Goal: Information Seeking & Learning: Check status

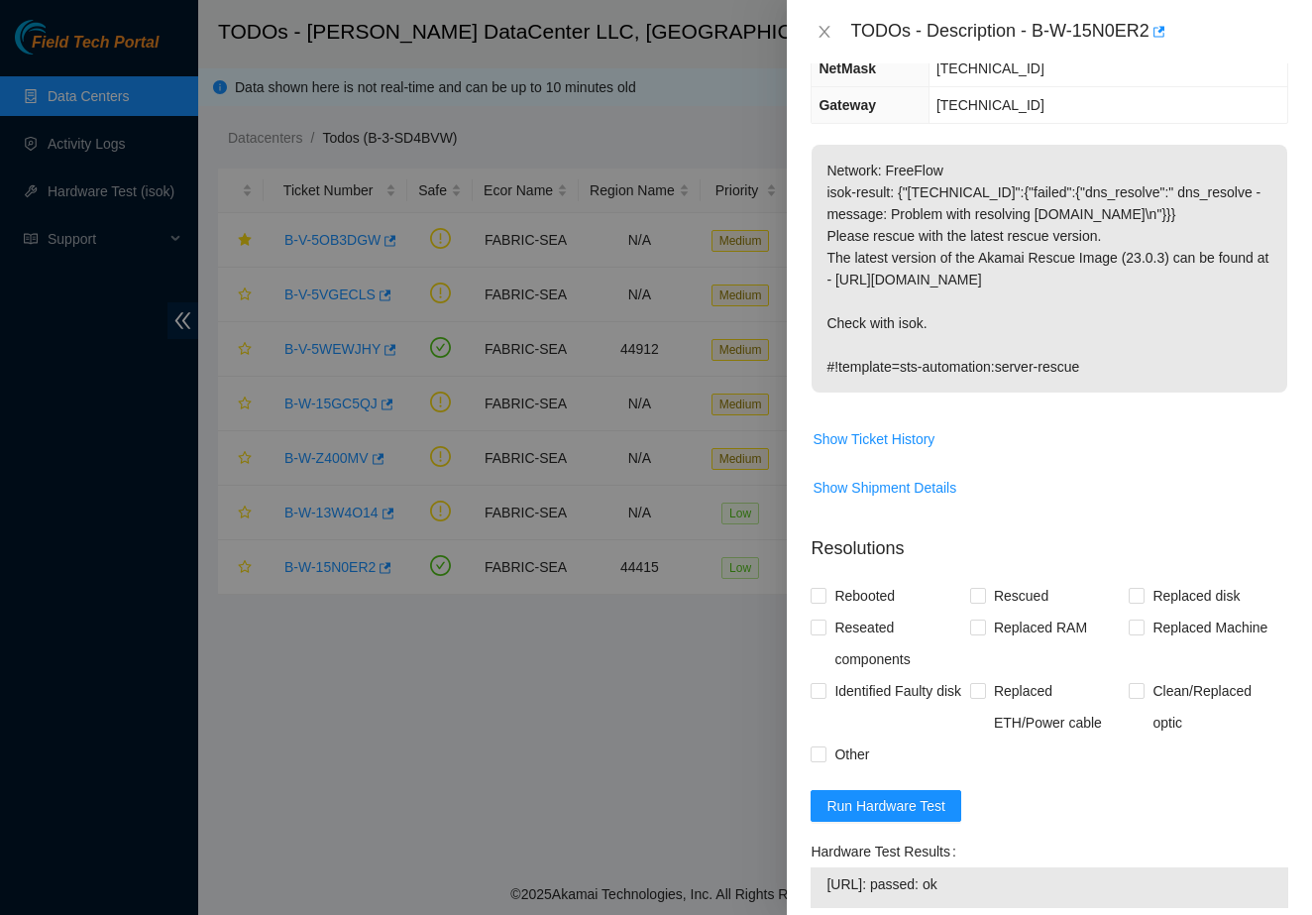
scroll to position [268, 0]
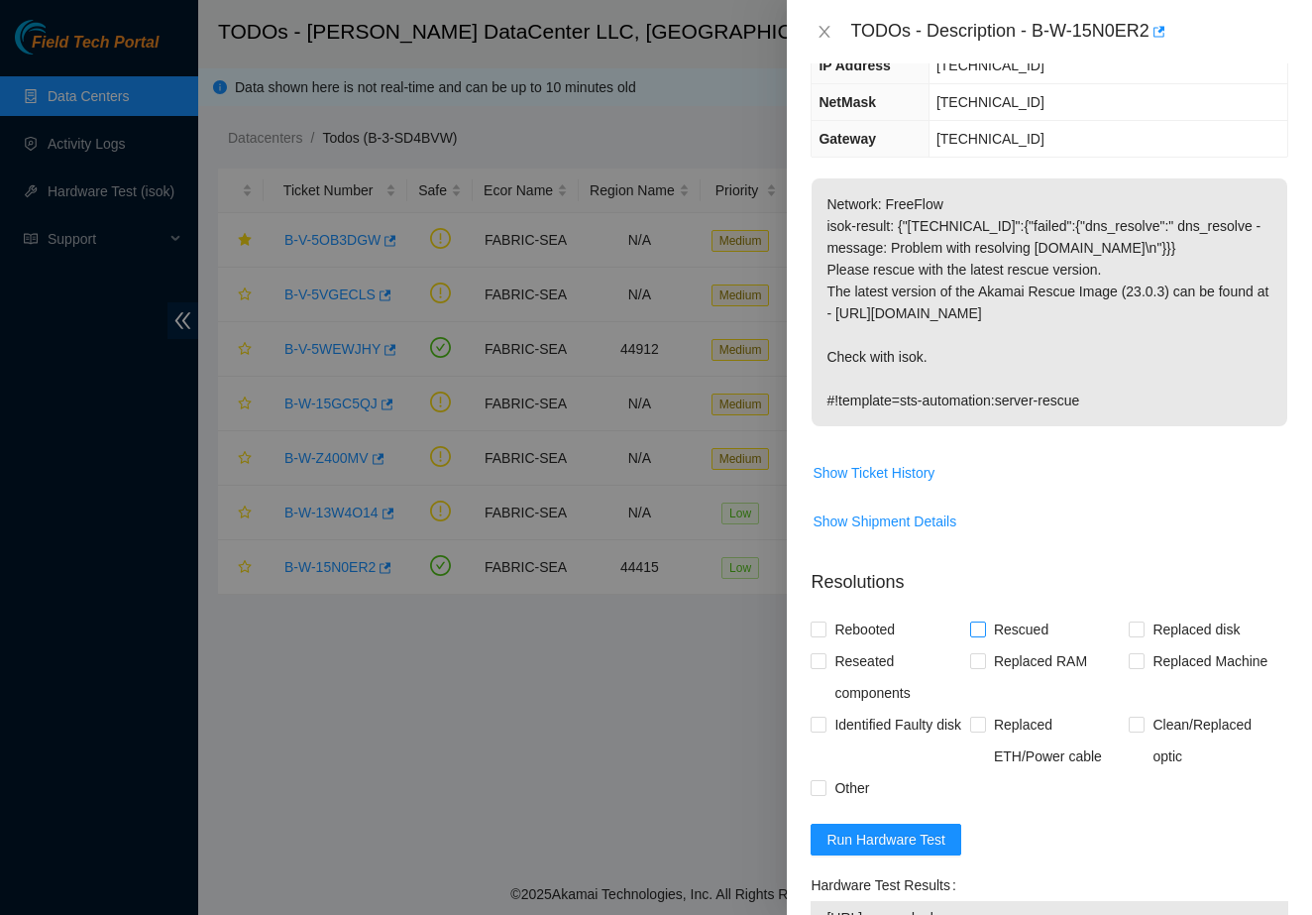
click at [985, 621] on span at bounding box center [978, 629] width 16 height 16
click at [984, 621] on input "Rescued" at bounding box center [977, 628] width 14 height 14
checkbox input "true"
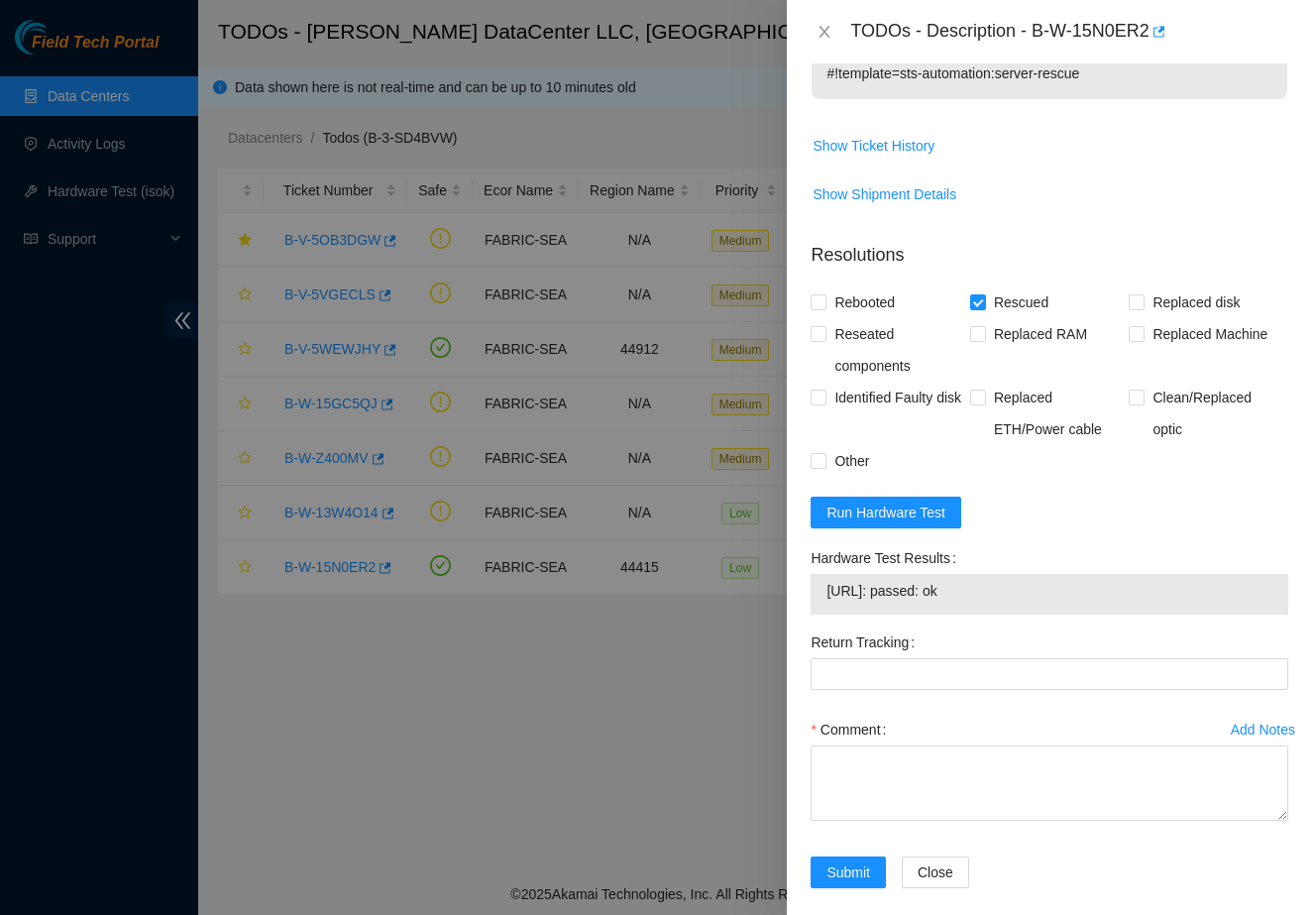
scroll to position [594, 0]
click at [813, 295] on input "Rebooted" at bounding box center [818, 302] width 14 height 14
checkbox input "true"
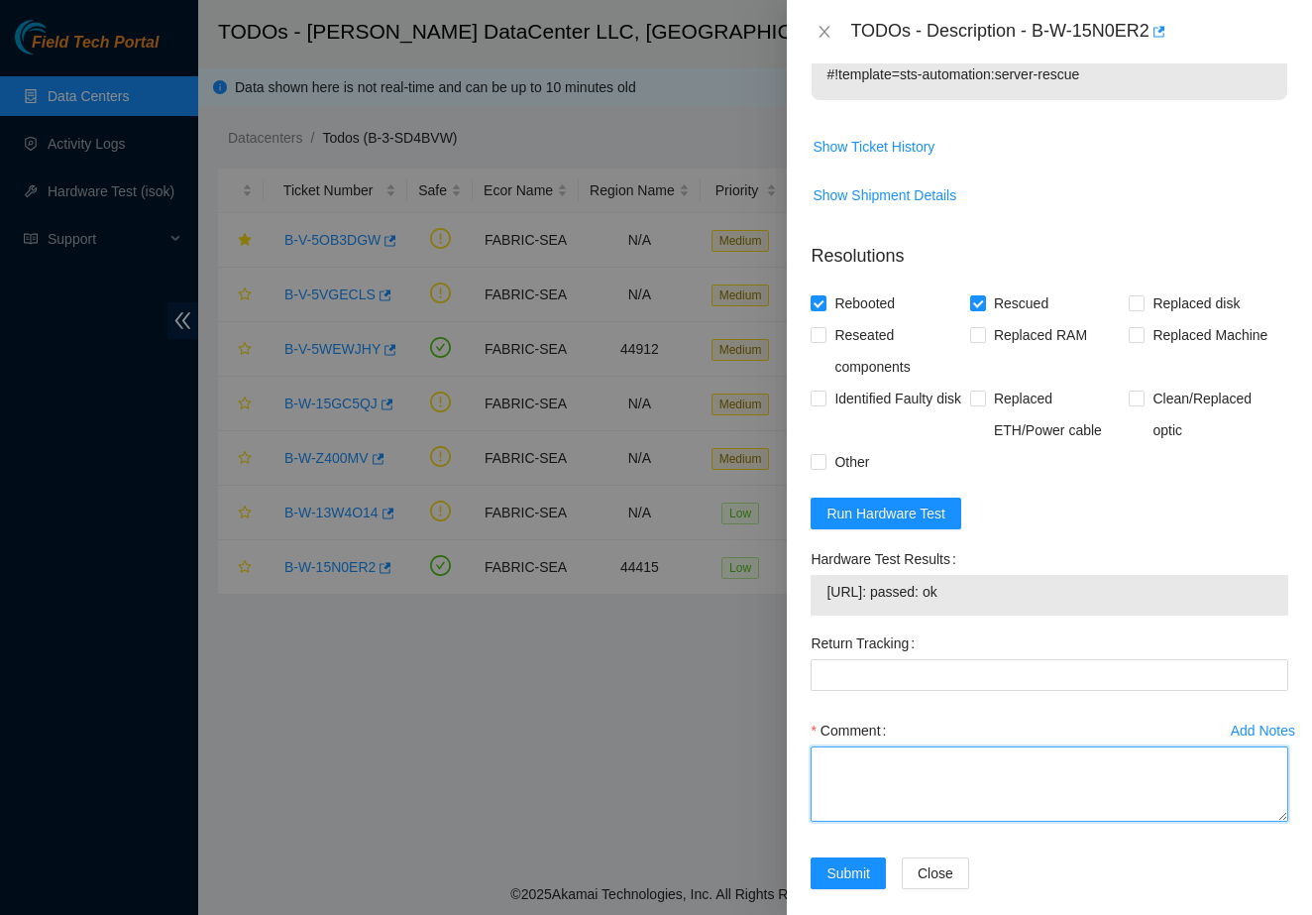
click at [914, 746] on textarea "Comment" at bounding box center [1050, 783] width 478 height 75
click at [1124, 765] on textarea "1. No problem on power 2. Cannot serial connect into the server(freezed) 3. Reb…" at bounding box center [1050, 783] width 478 height 75
click at [1142, 794] on textarea "1. No problem on power 2. Cannot serial connect into the server(freeze) 3. Rebo…" at bounding box center [1050, 783] width 478 height 75
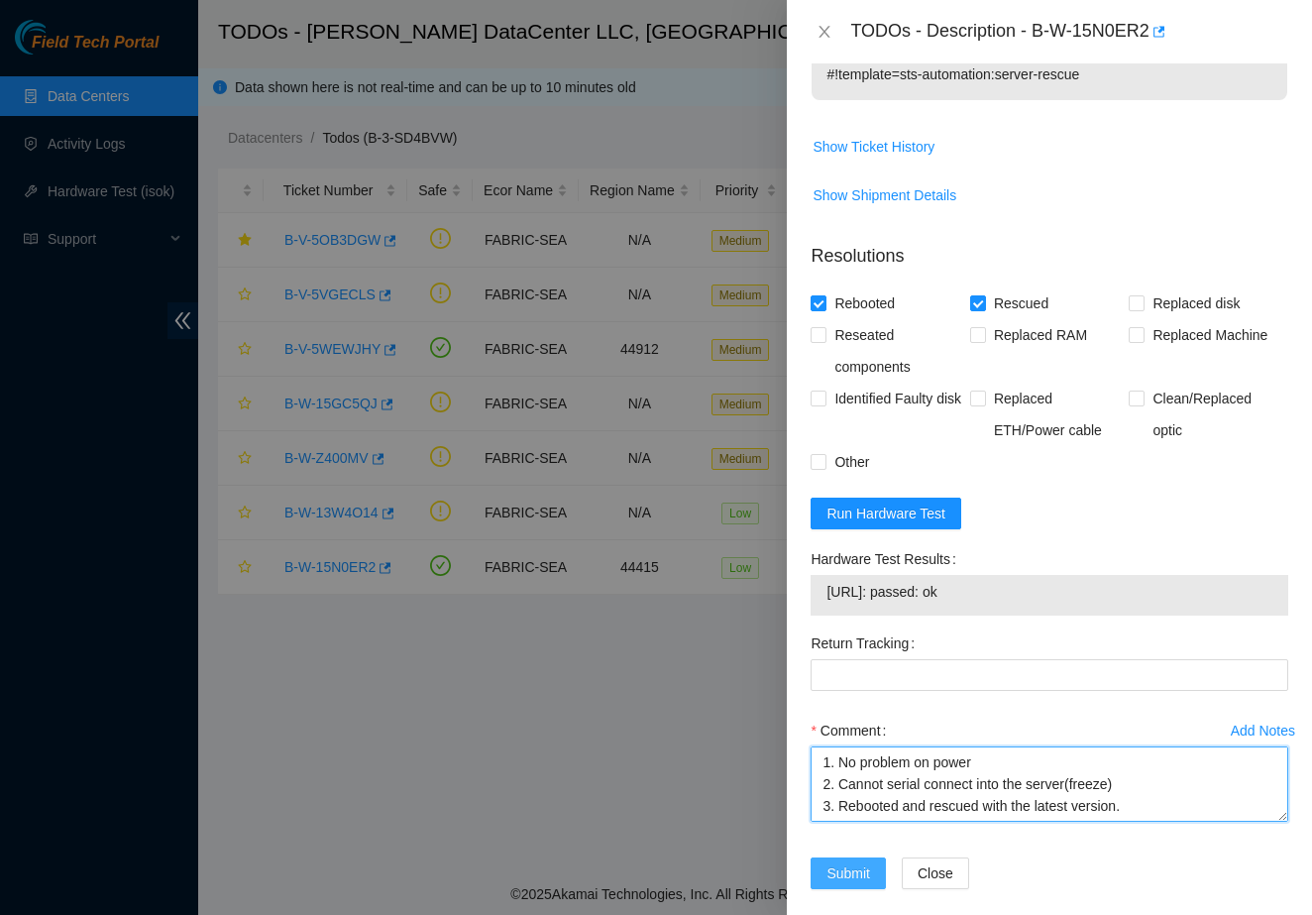
type textarea "1. No problem on power 2. Cannot serial connect into the server(freeze) 3. Rebo…"
click at [866, 862] on span "Submit" at bounding box center [848, 873] width 44 height 22
click at [1051, 749] on textarea "1. No problem on power 2. Cannot serial connect into the server(freeze) 3. Rebo…" at bounding box center [1050, 783] width 478 height 75
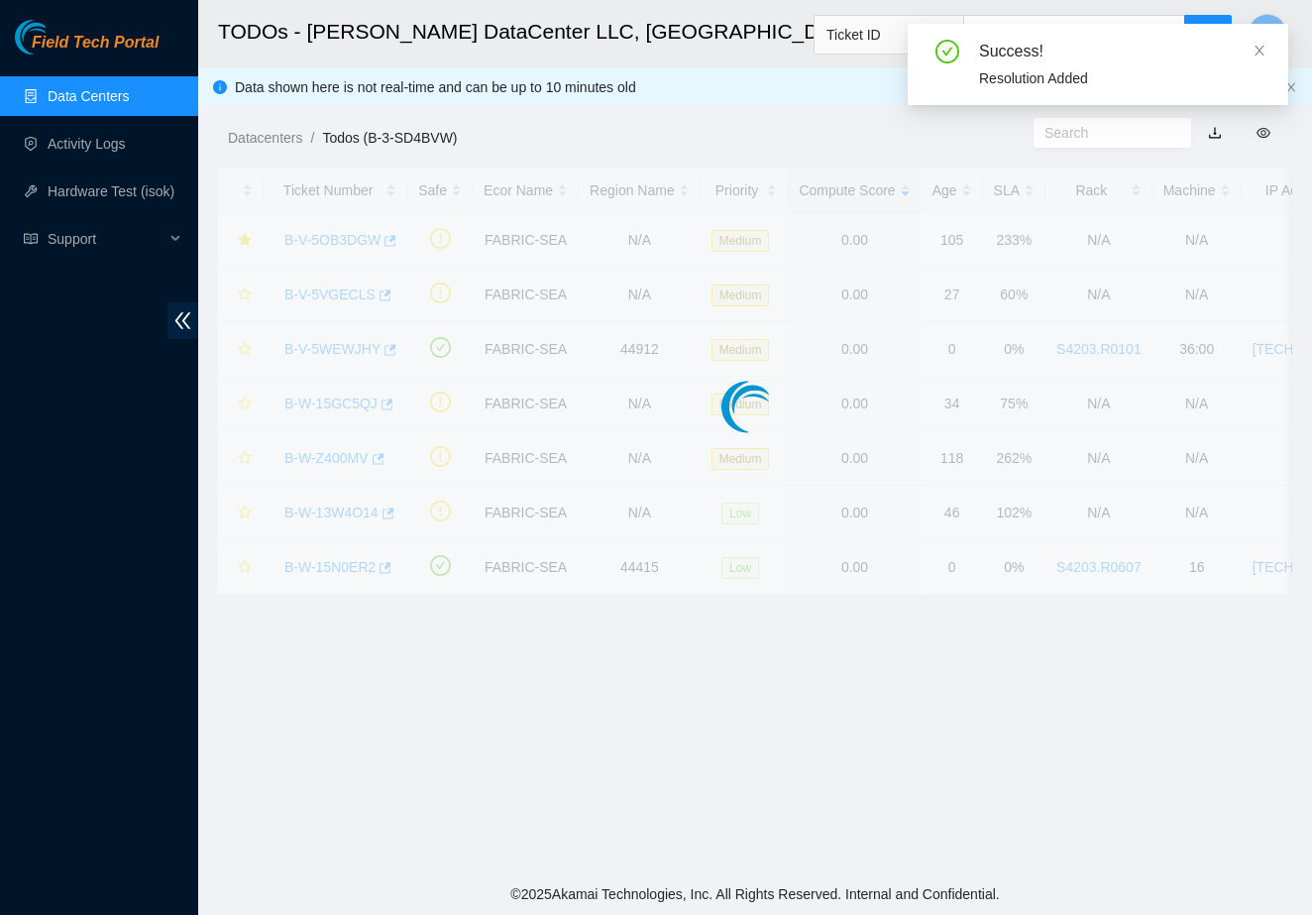
scroll to position [191, 0]
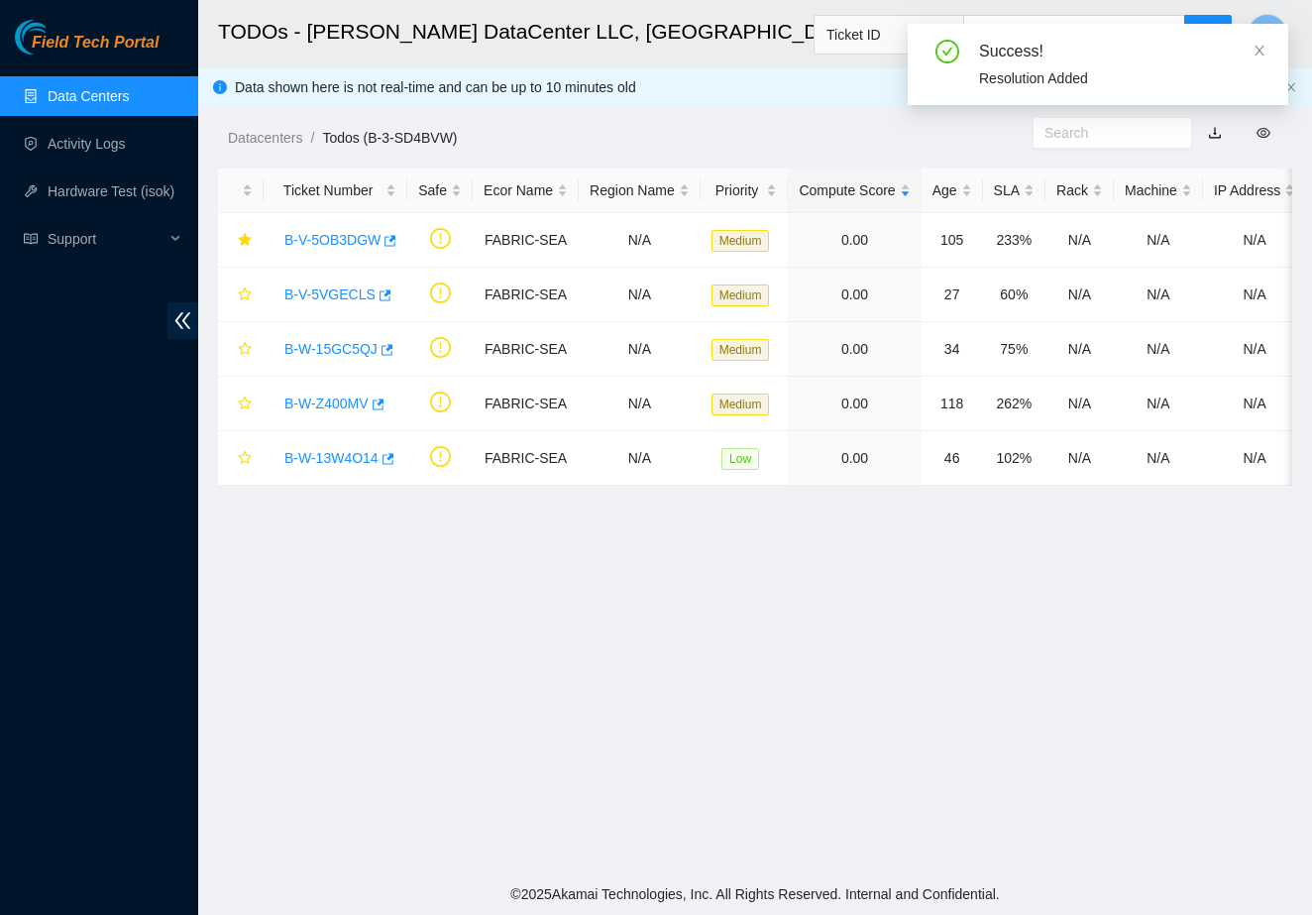
click at [970, 708] on main "TODOs - [PERSON_NAME] DataCenter LLC, [GEOGRAPHIC_DATA], [GEOGRAPHIC_DATA] Tick…" at bounding box center [755, 436] width 1114 height 873
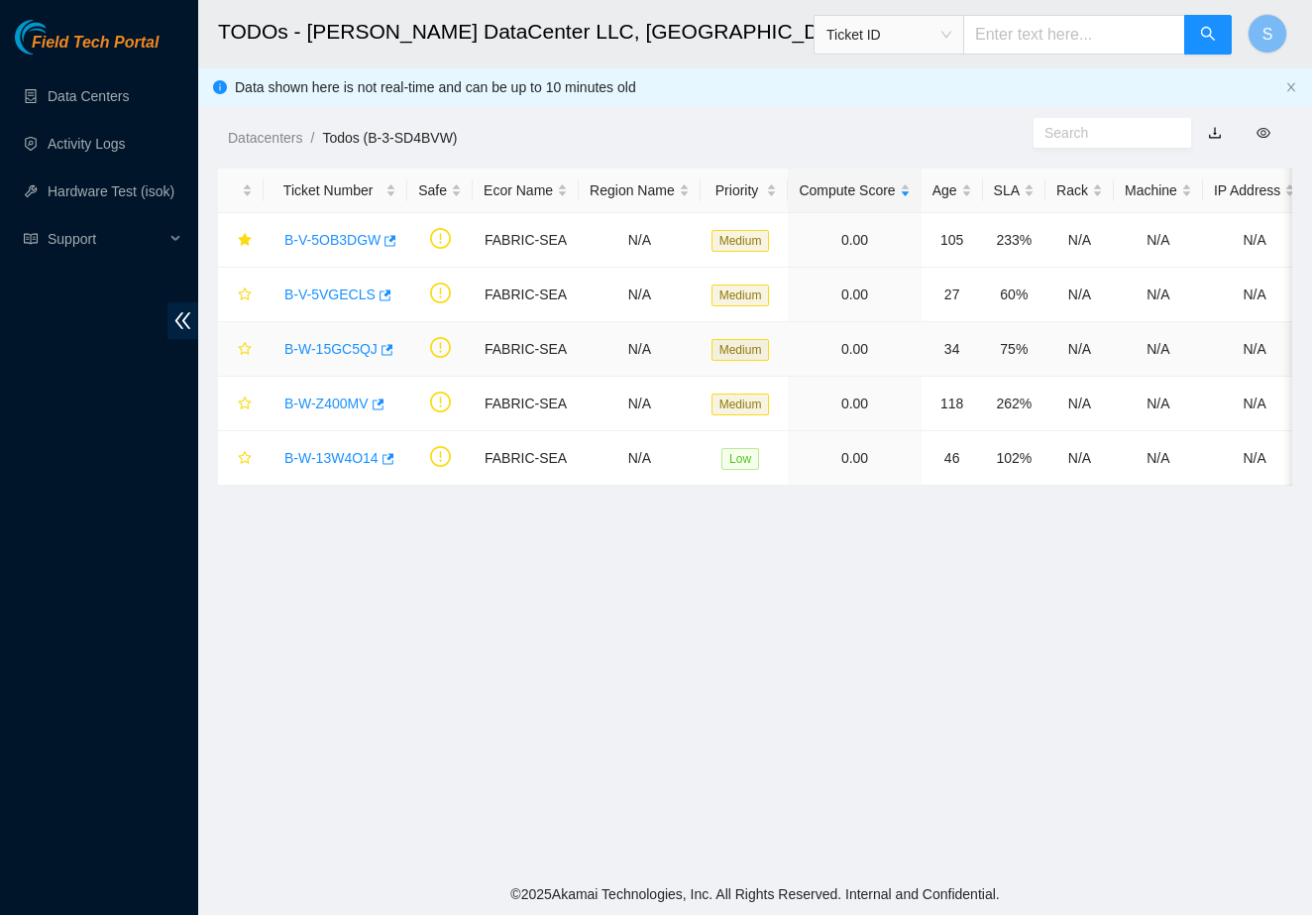
click at [350, 346] on link "B-W-15GC5QJ" at bounding box center [330, 349] width 93 height 16
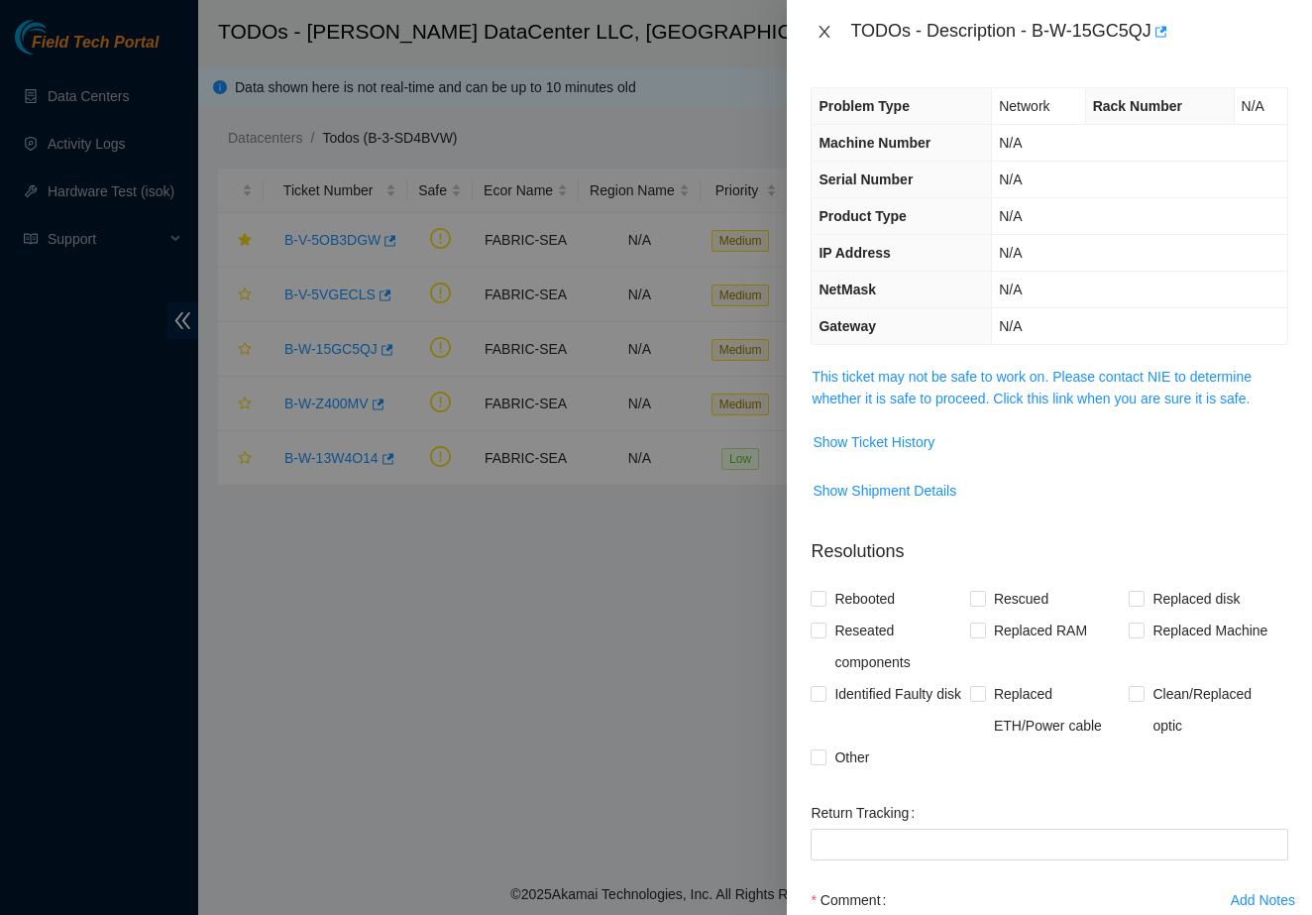
click at [828, 24] on icon "close" at bounding box center [825, 32] width 16 height 16
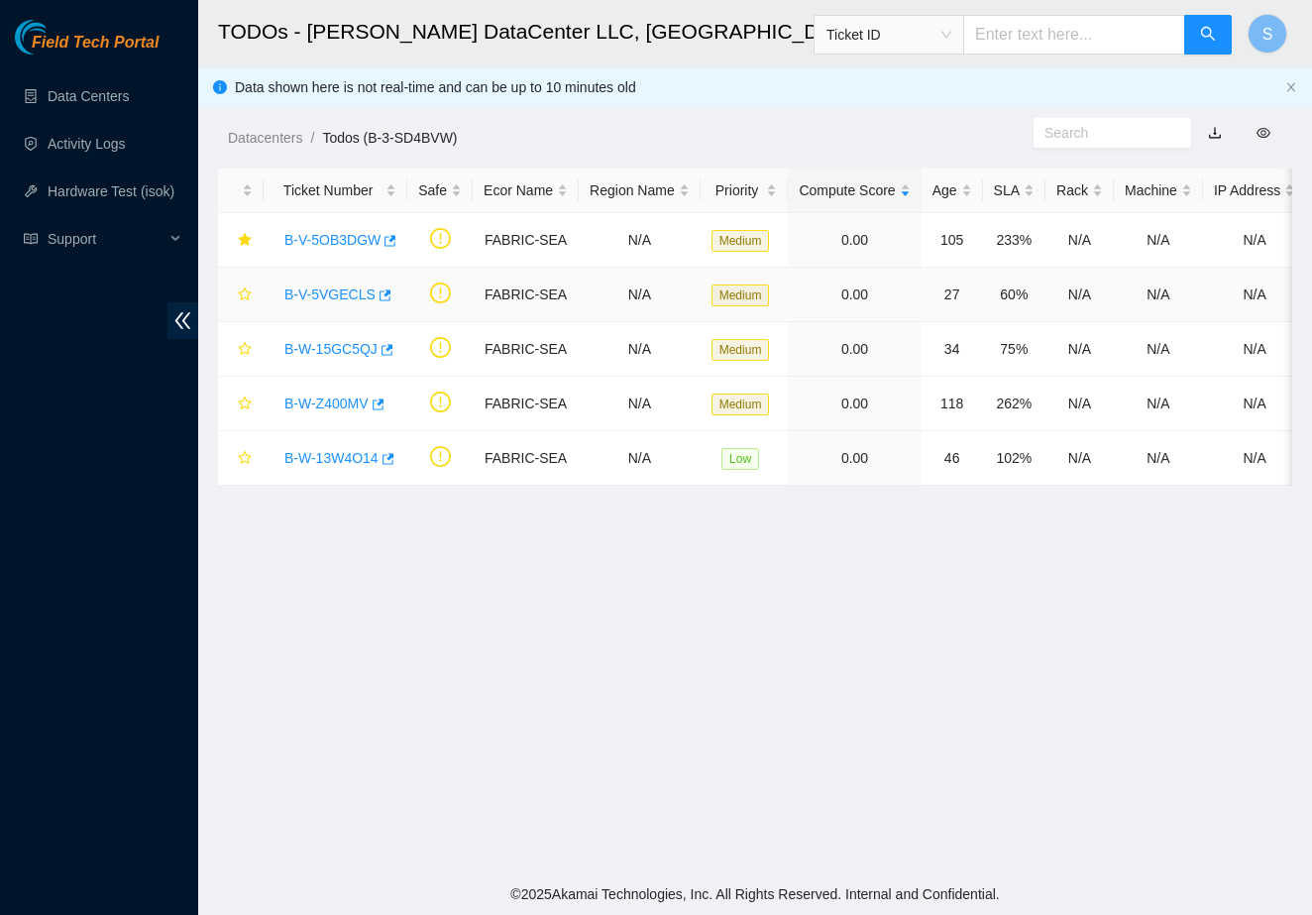
click at [349, 297] on link "B-V-5VGECLS" at bounding box center [329, 294] width 91 height 16
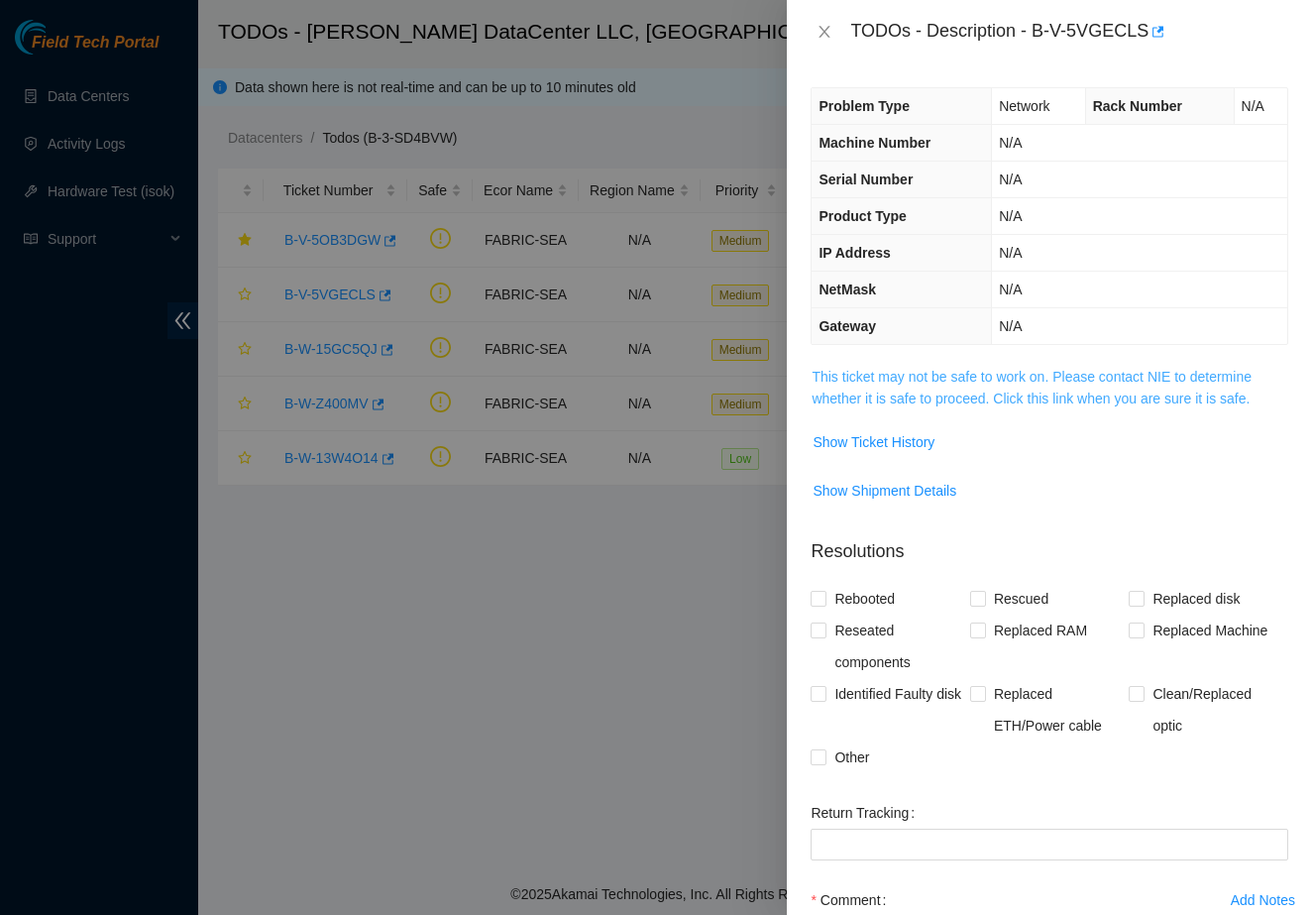
click at [893, 400] on link "This ticket may not be safe to work on. Please contact NIE to determine whether…" at bounding box center [1032, 388] width 440 height 38
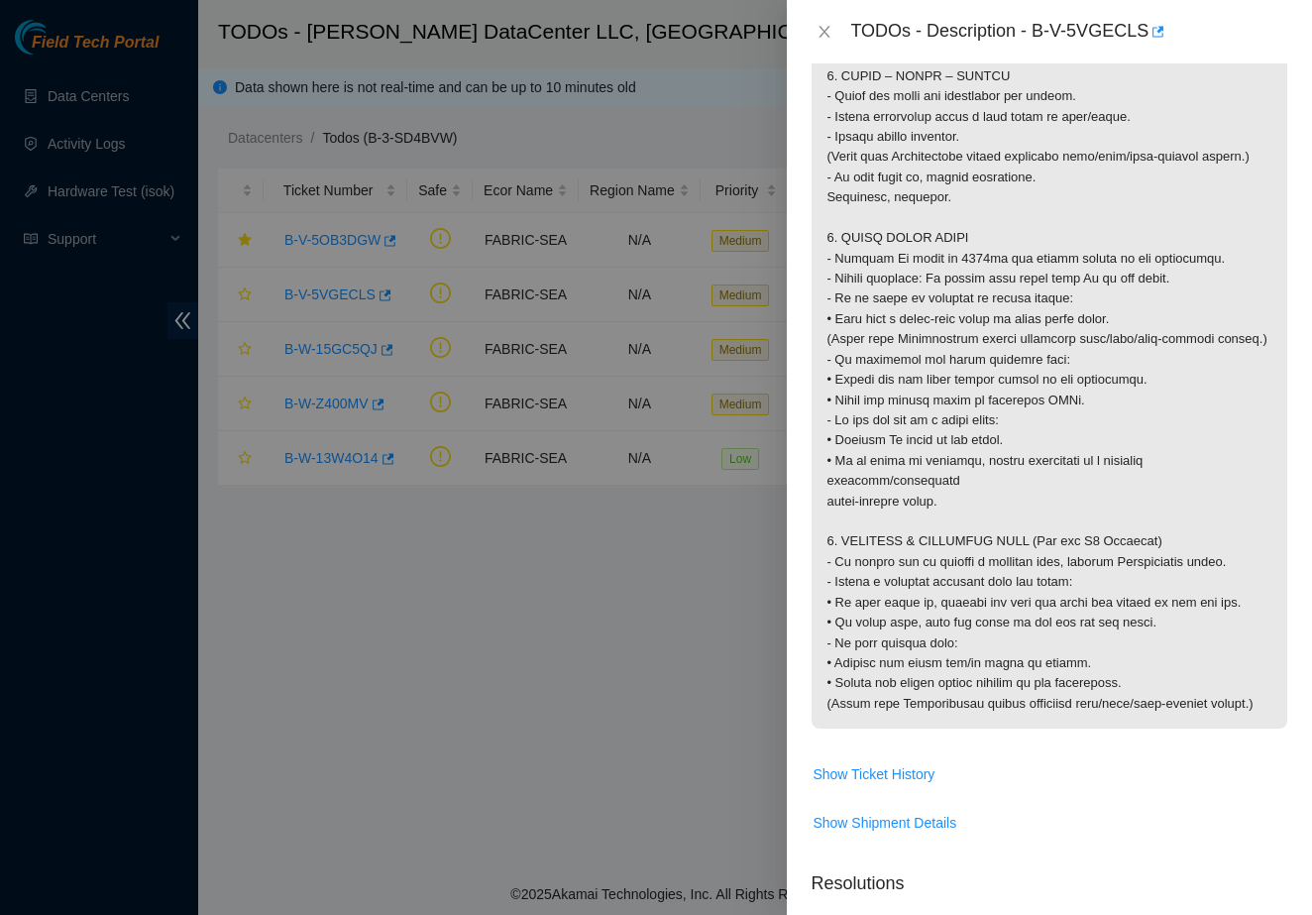
scroll to position [1938, 0]
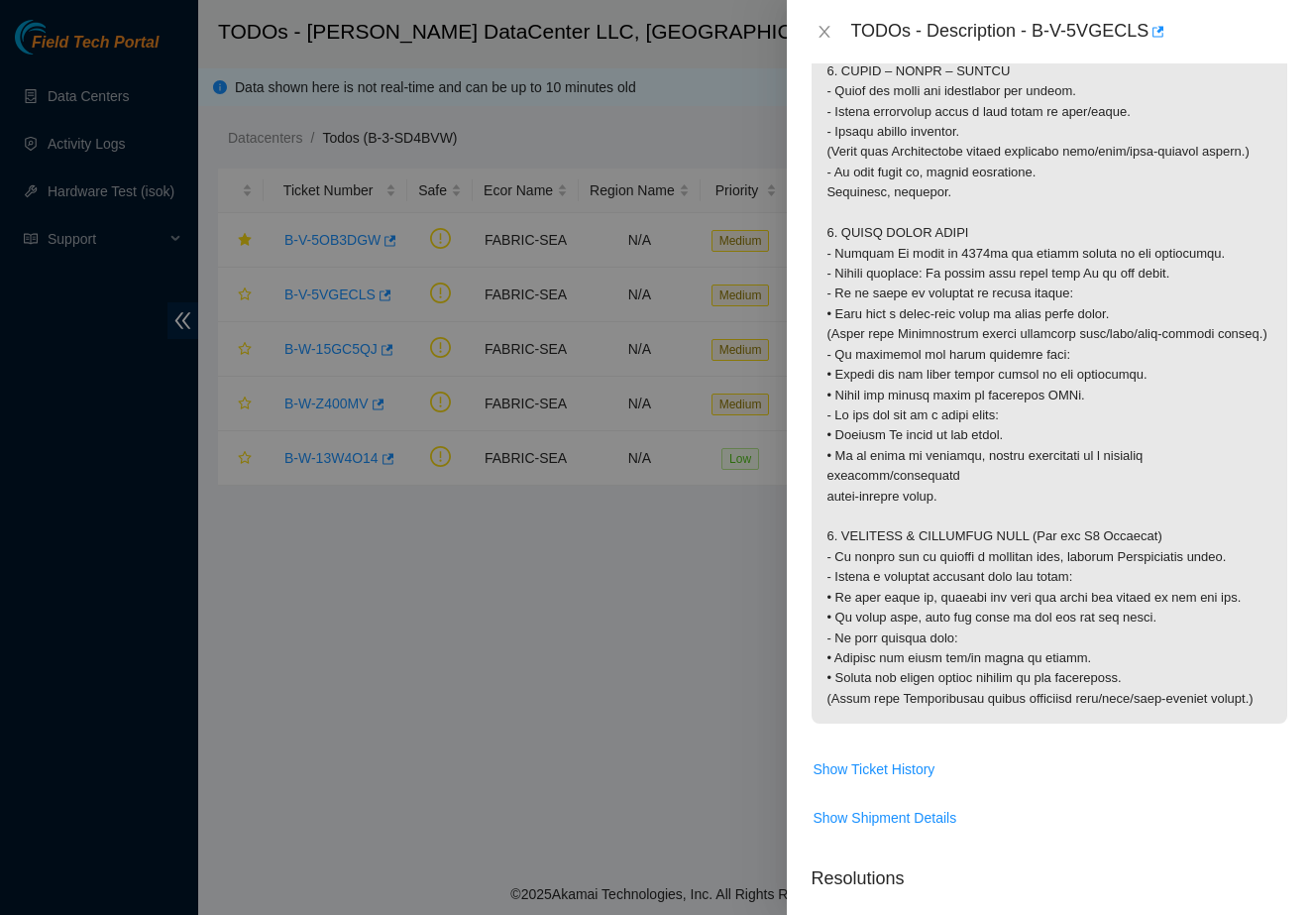
click at [673, 655] on div at bounding box center [656, 457] width 1312 height 915
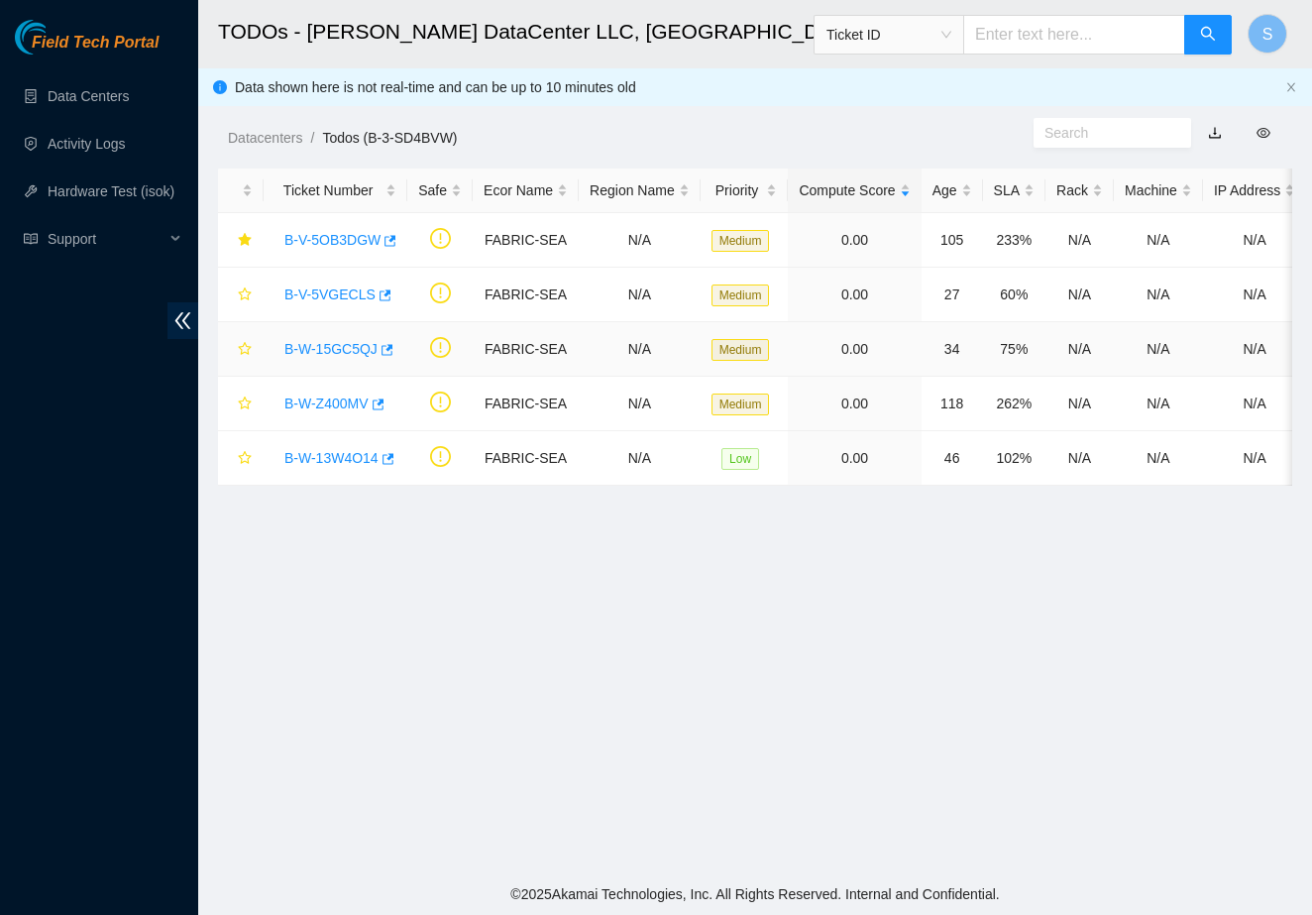
click at [360, 352] on link "B-W-15GC5QJ" at bounding box center [330, 349] width 93 height 16
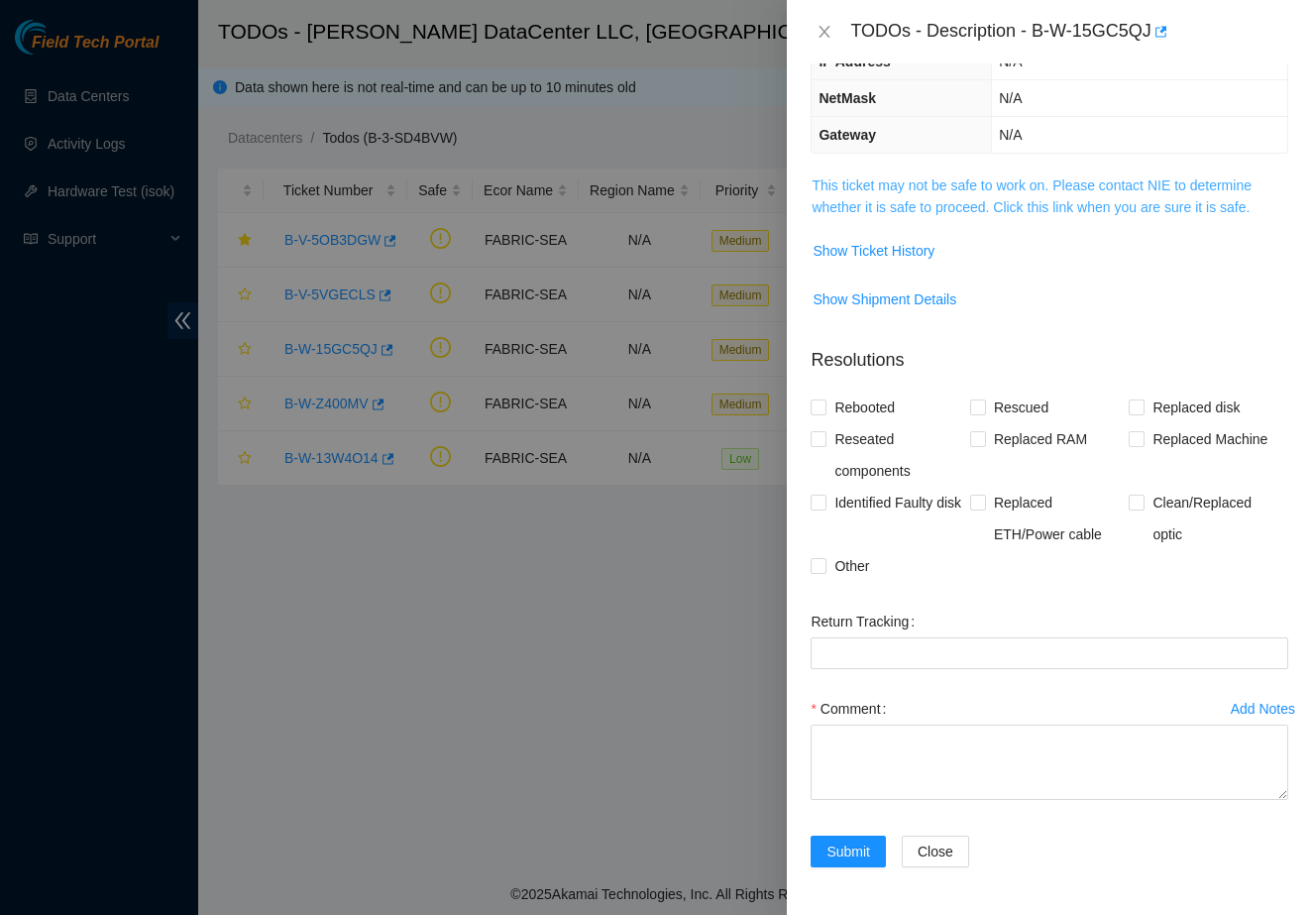
click at [875, 209] on link "This ticket may not be safe to work on. Please contact NIE to determine whether…" at bounding box center [1032, 196] width 440 height 38
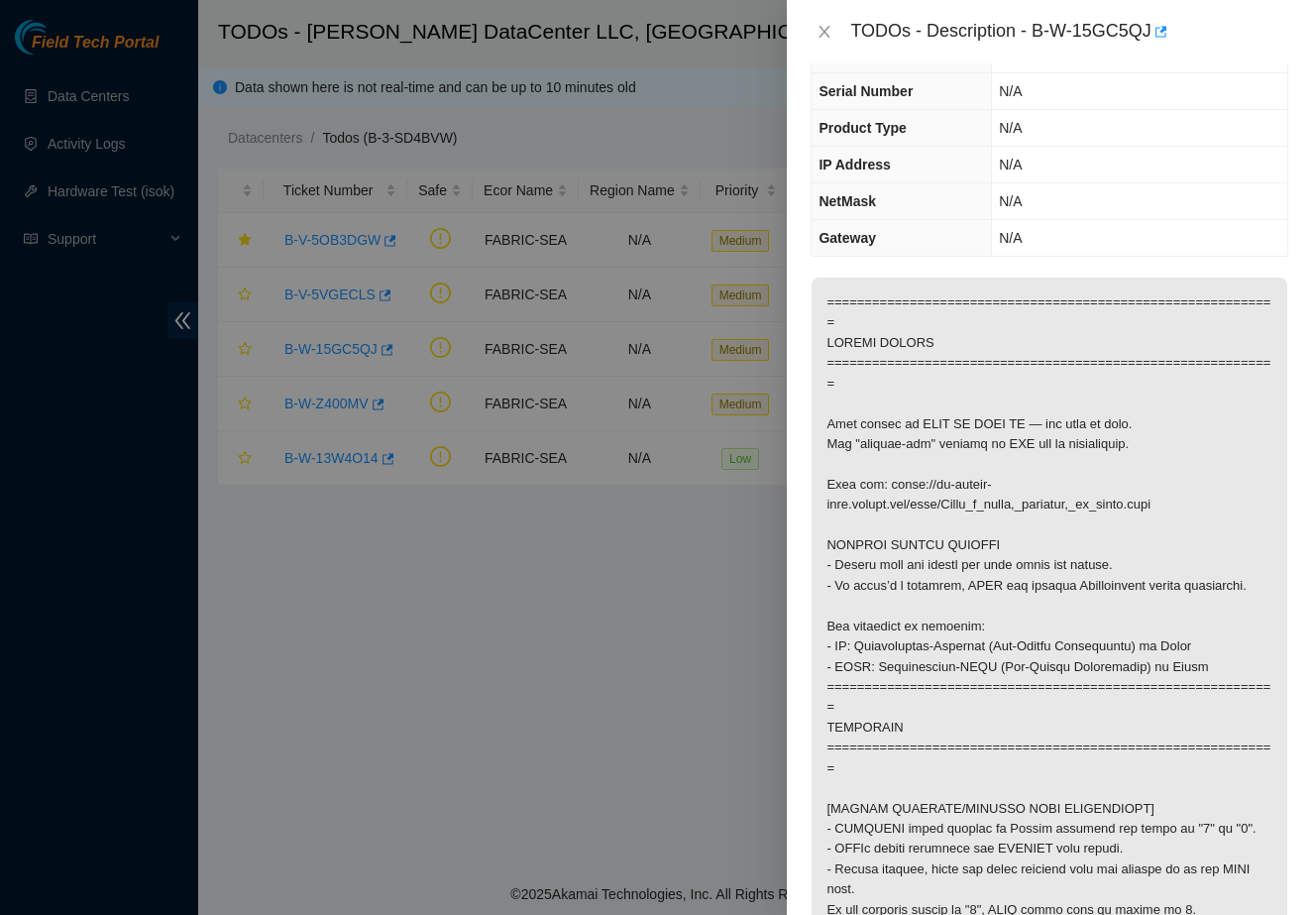
scroll to position [8, 0]
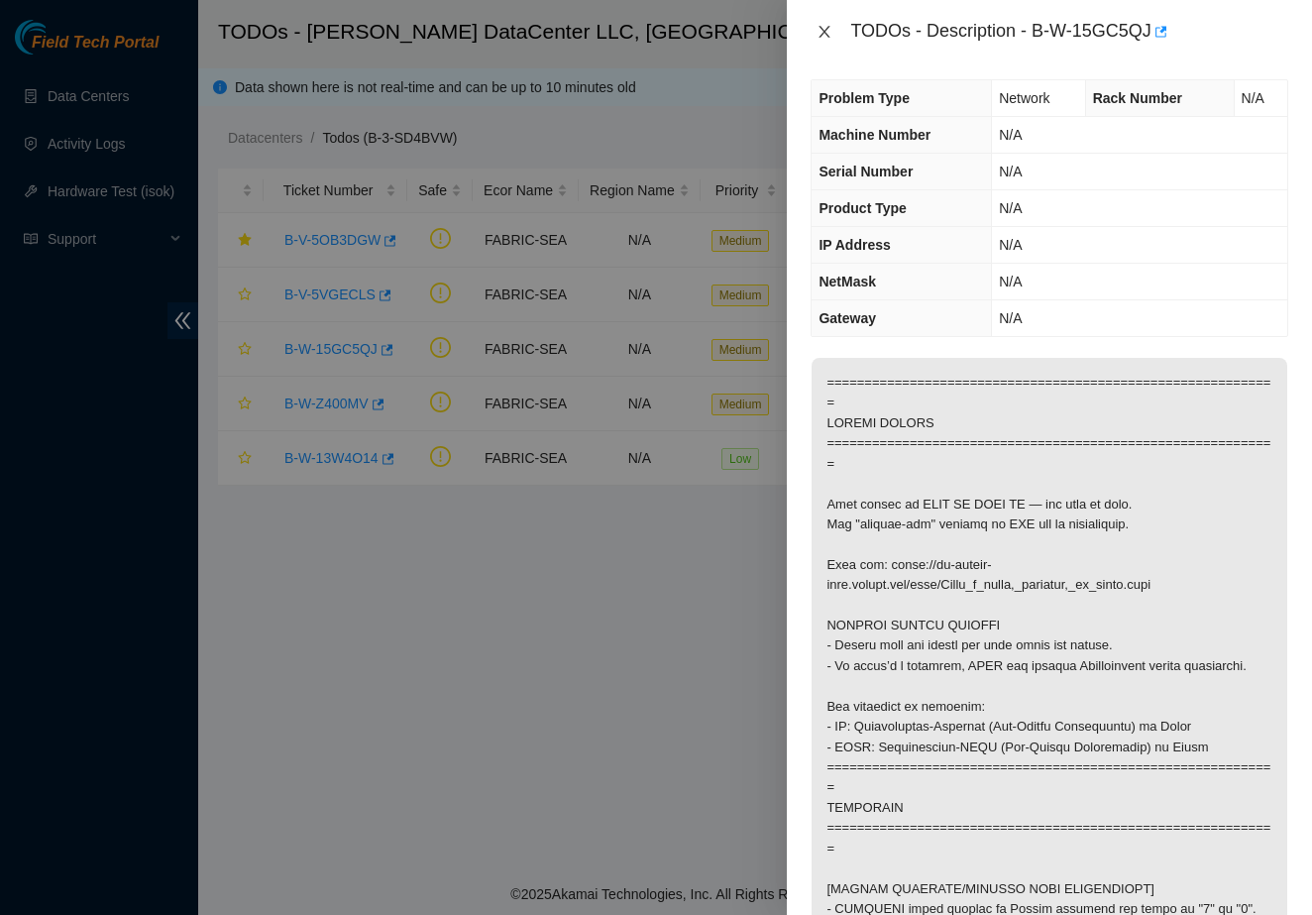
click at [822, 28] on icon "close" at bounding box center [825, 32] width 11 height 12
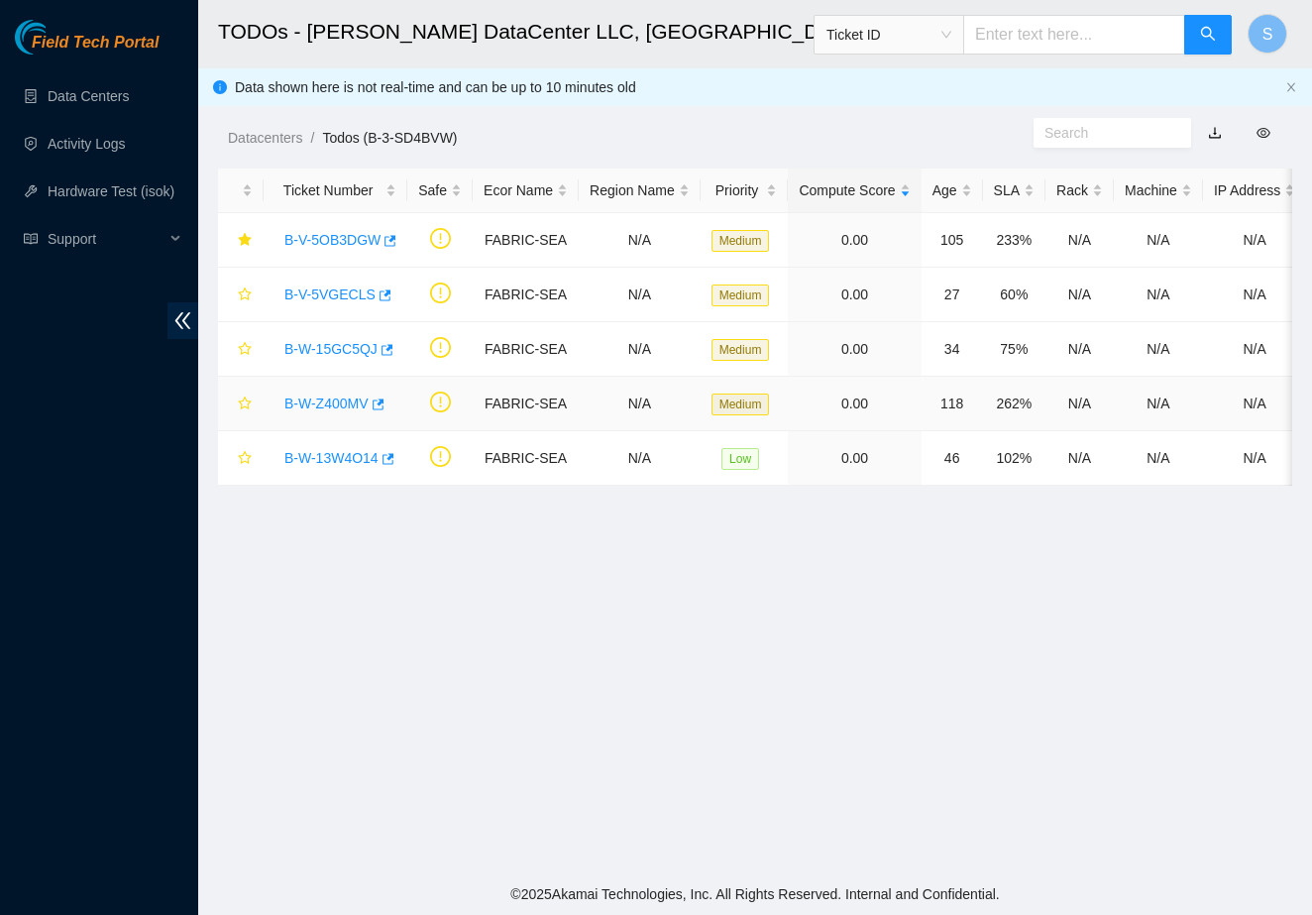
click at [352, 407] on link "B-W-Z400MV" at bounding box center [326, 403] width 84 height 16
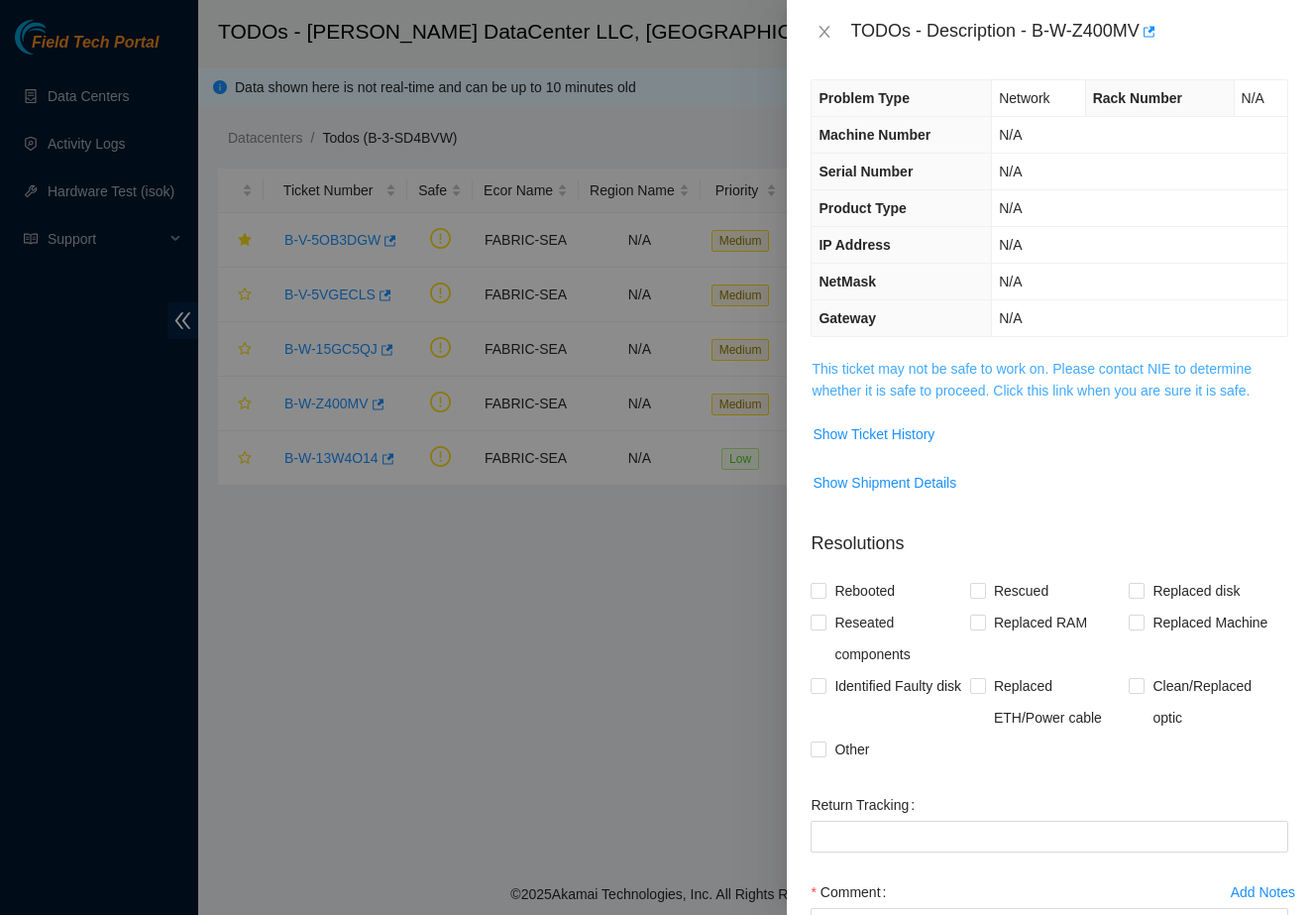
click at [832, 365] on link "This ticket may not be safe to work on. Please contact NIE to determine whether…" at bounding box center [1032, 380] width 440 height 38
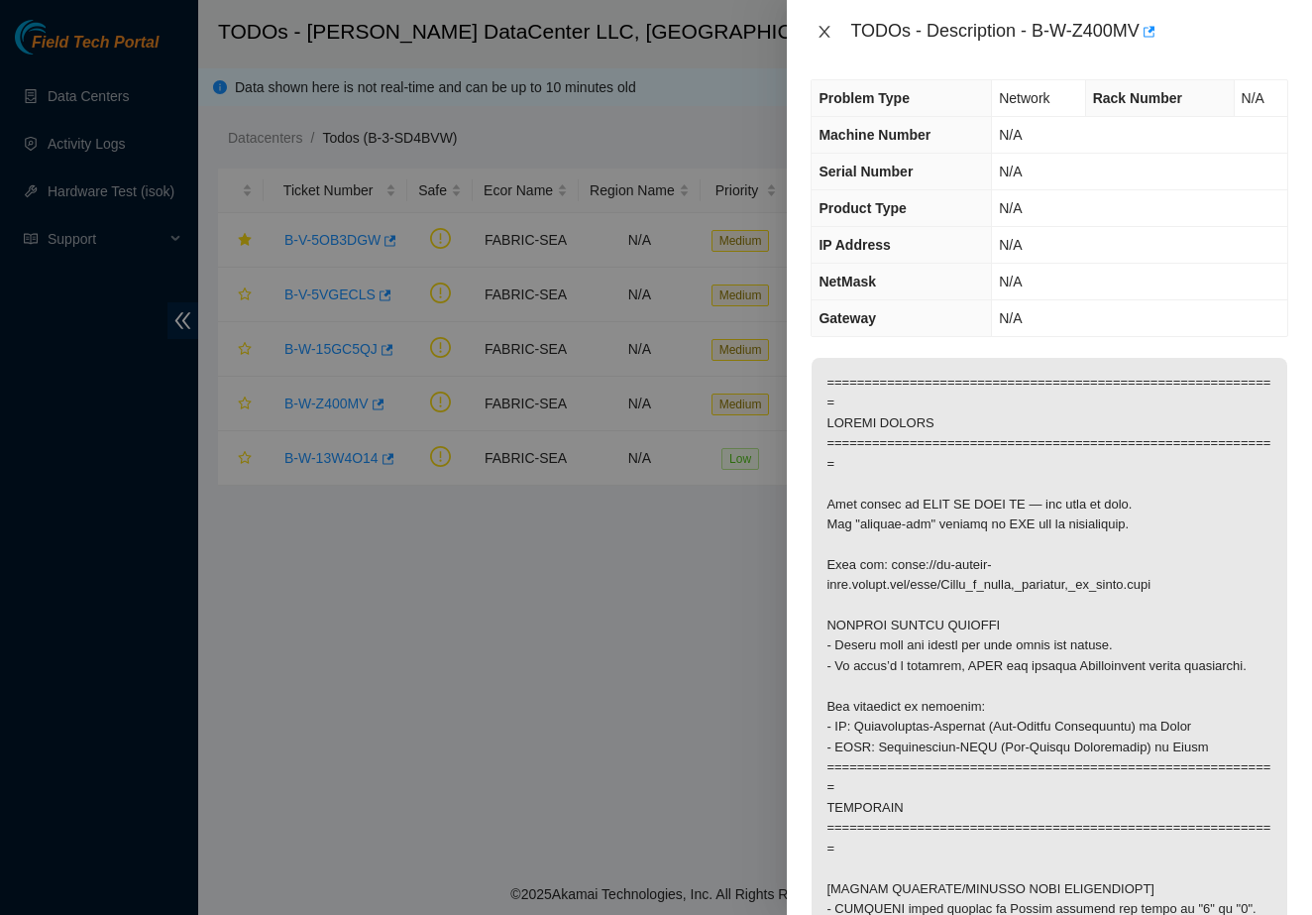
click at [820, 33] on icon "close" at bounding box center [825, 32] width 16 height 16
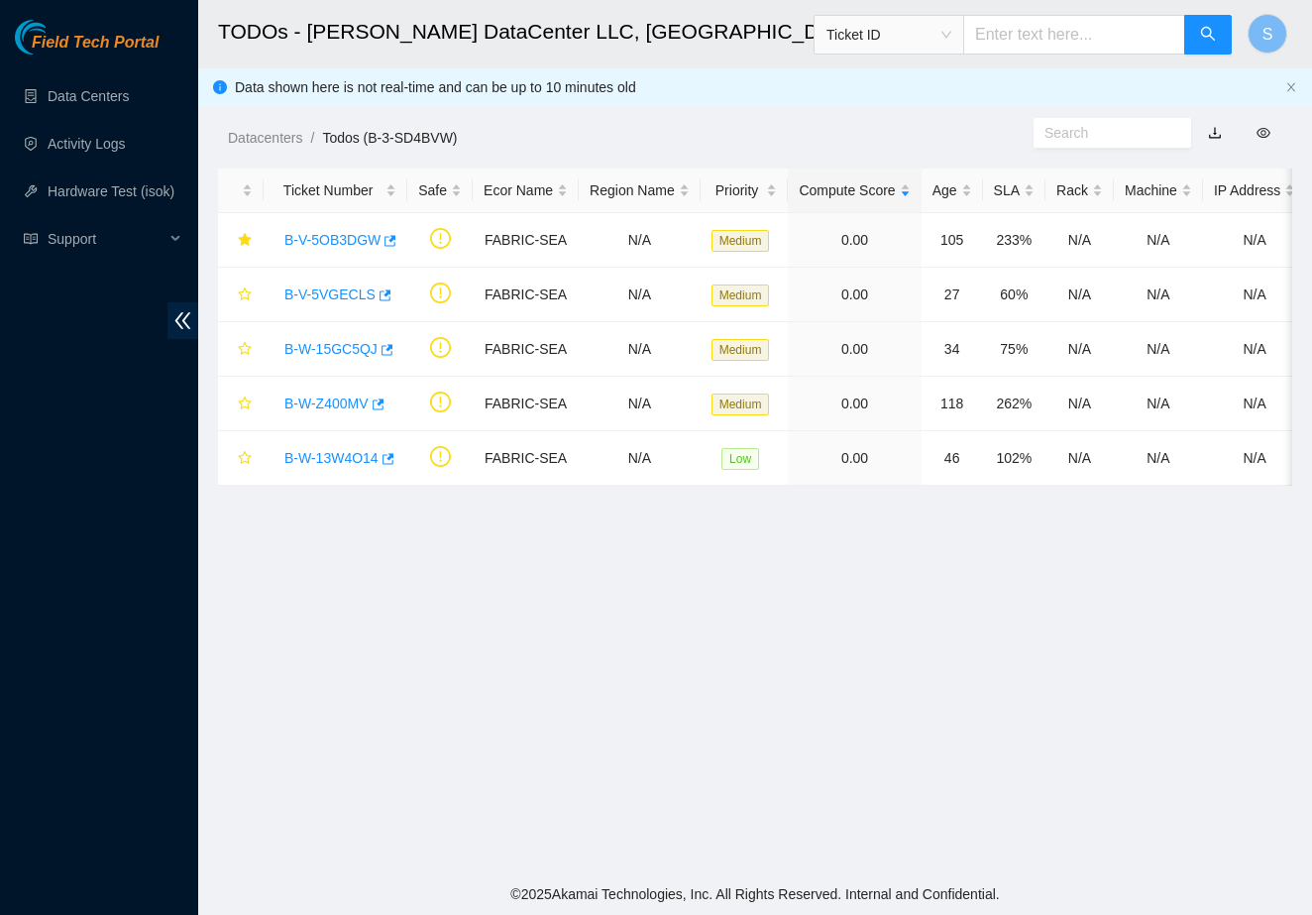
click at [807, 654] on main "TODOs - [PERSON_NAME] DataCenter LLC, [GEOGRAPHIC_DATA], [GEOGRAPHIC_DATA] Tick…" at bounding box center [755, 436] width 1114 height 873
click at [309, 402] on link "B-W-Z400MV" at bounding box center [326, 403] width 84 height 16
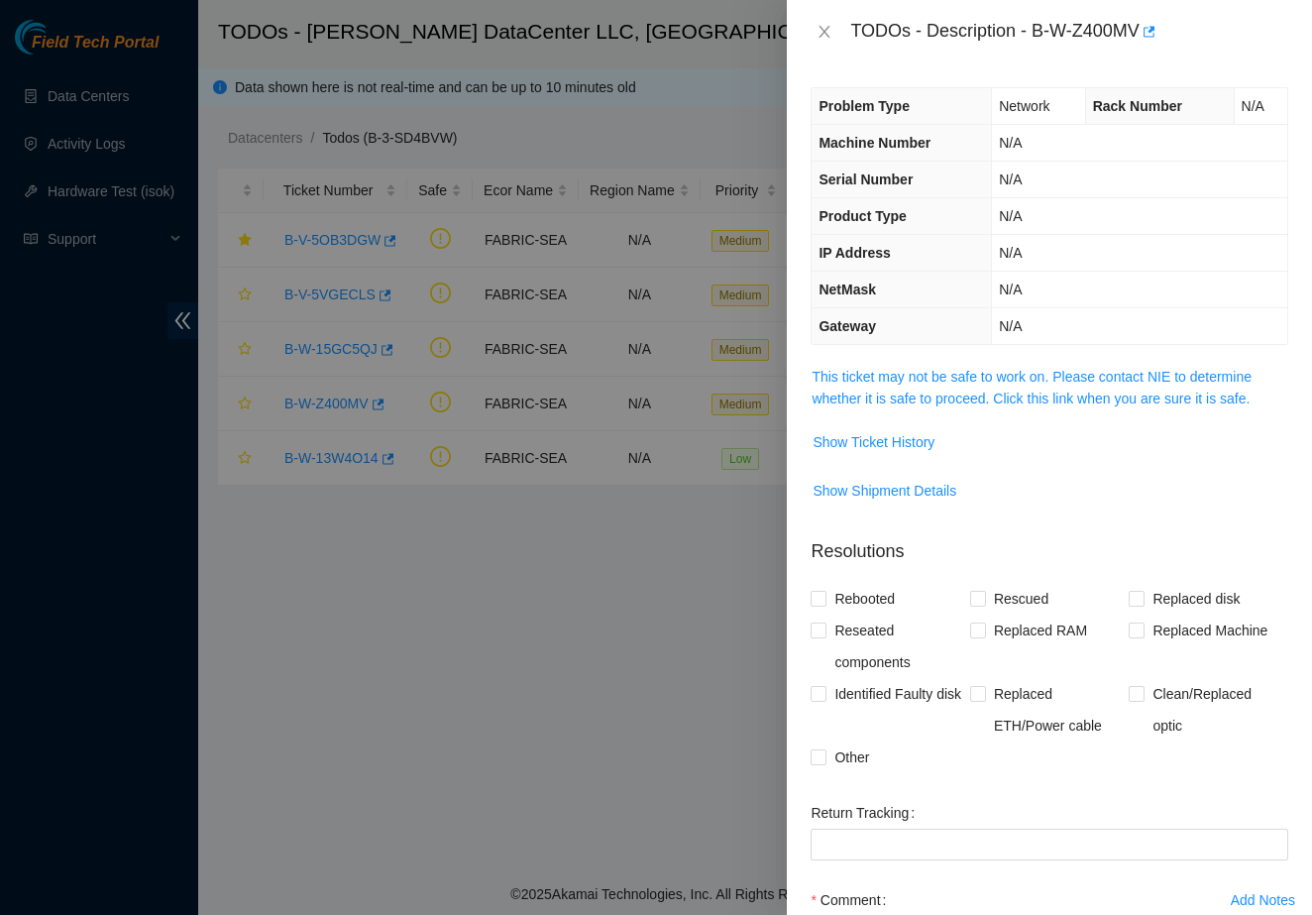
click at [839, 37] on div "TODOs - Description - B-W-Z400MV" at bounding box center [1050, 32] width 478 height 32
click at [825, 33] on icon "close" at bounding box center [825, 32] width 11 height 12
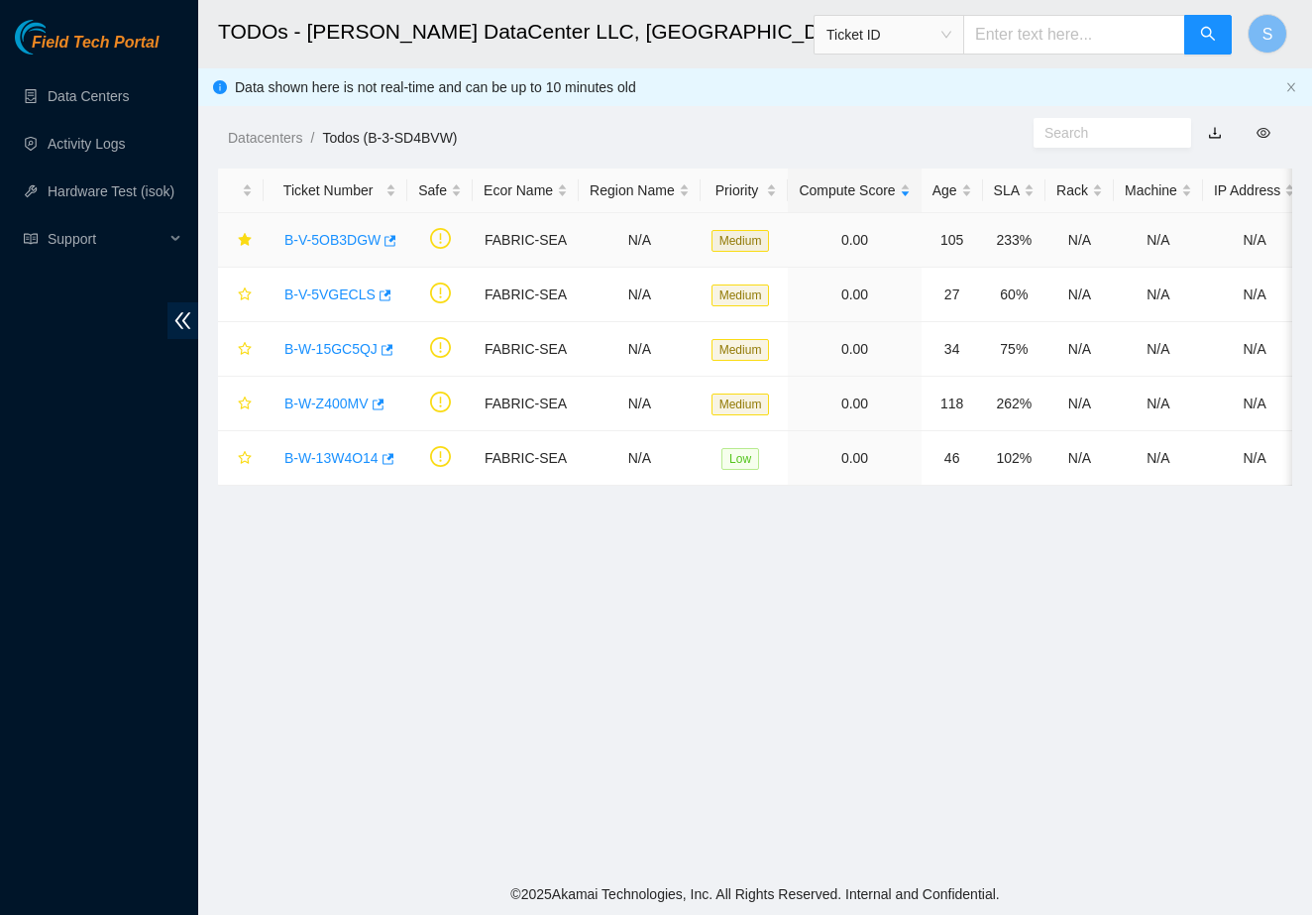
click at [364, 248] on div "B-V-5OB3DGW" at bounding box center [335, 240] width 122 height 32
click at [364, 240] on link "B-V-5OB3DGW" at bounding box center [332, 240] width 96 height 16
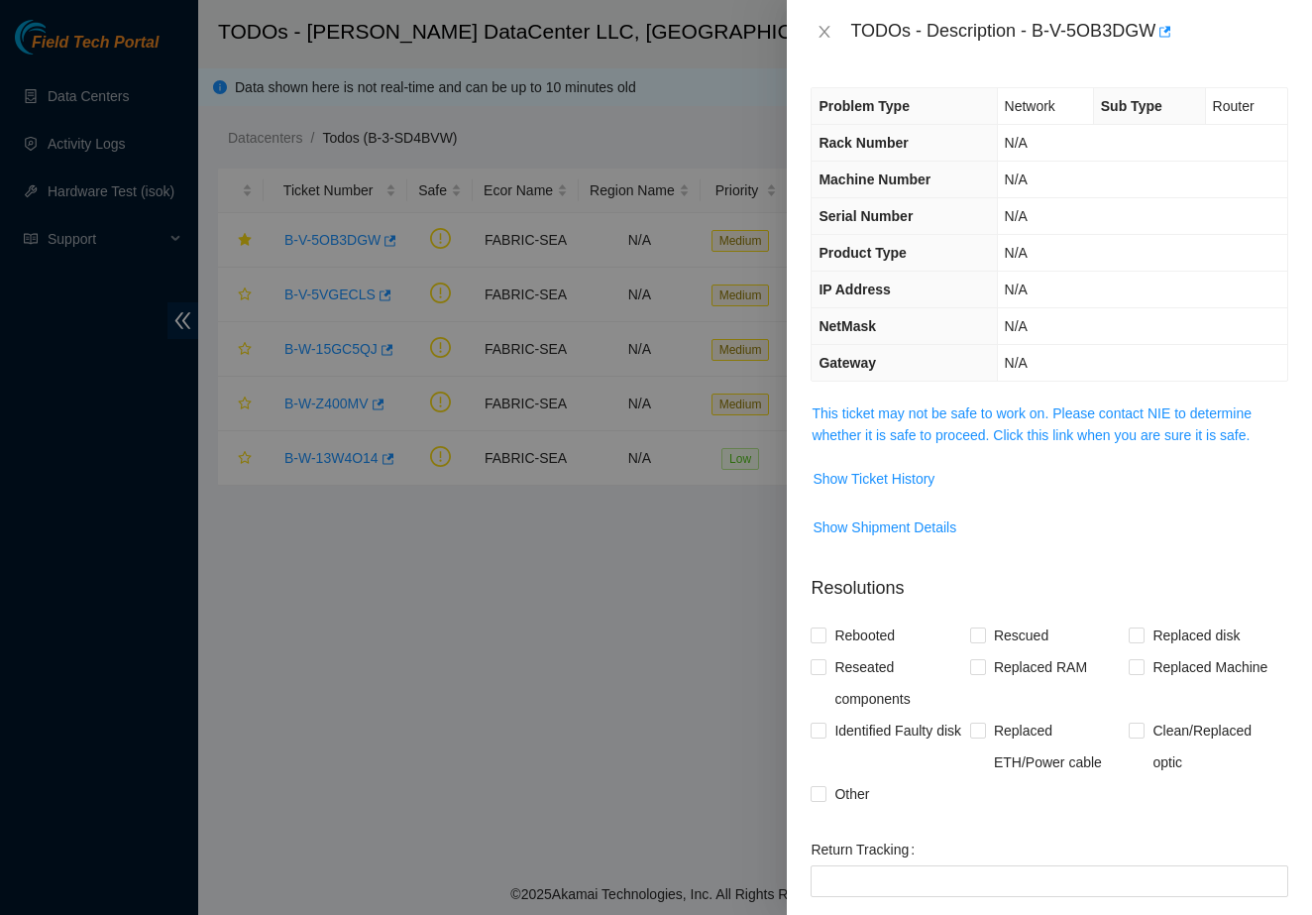
click at [914, 425] on span "This ticket may not be safe to work on. Please contact NIE to determine whether…" at bounding box center [1050, 424] width 476 height 44
click at [914, 423] on span "This ticket may not be safe to work on. Please contact NIE to determine whether…" at bounding box center [1050, 424] width 476 height 44
click at [916, 419] on link "This ticket may not be safe to work on. Please contact NIE to determine whether…" at bounding box center [1032, 424] width 440 height 38
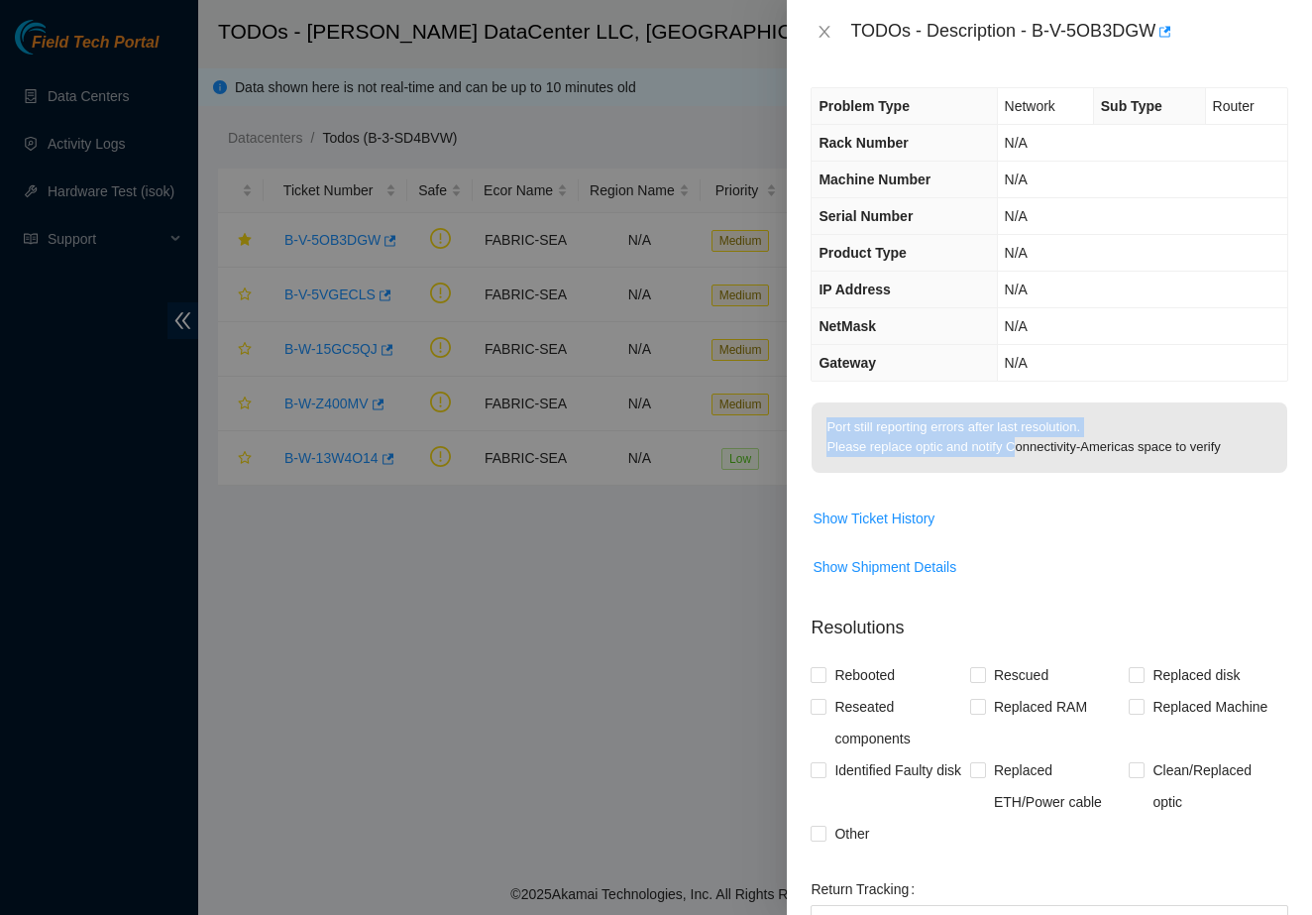
drag, startPoint x: 824, startPoint y: 432, endPoint x: 1020, endPoint y: 452, distance: 196.2
click at [1020, 452] on p "Port still reporting errors after last resolution. Please replace optic and not…" at bounding box center [1050, 437] width 476 height 70
click at [1032, 476] on span "Port still reporting errors after last resolution. Please replace optic and not…" at bounding box center [1050, 443] width 476 height 83
click at [822, 39] on icon "close" at bounding box center [825, 32] width 16 height 16
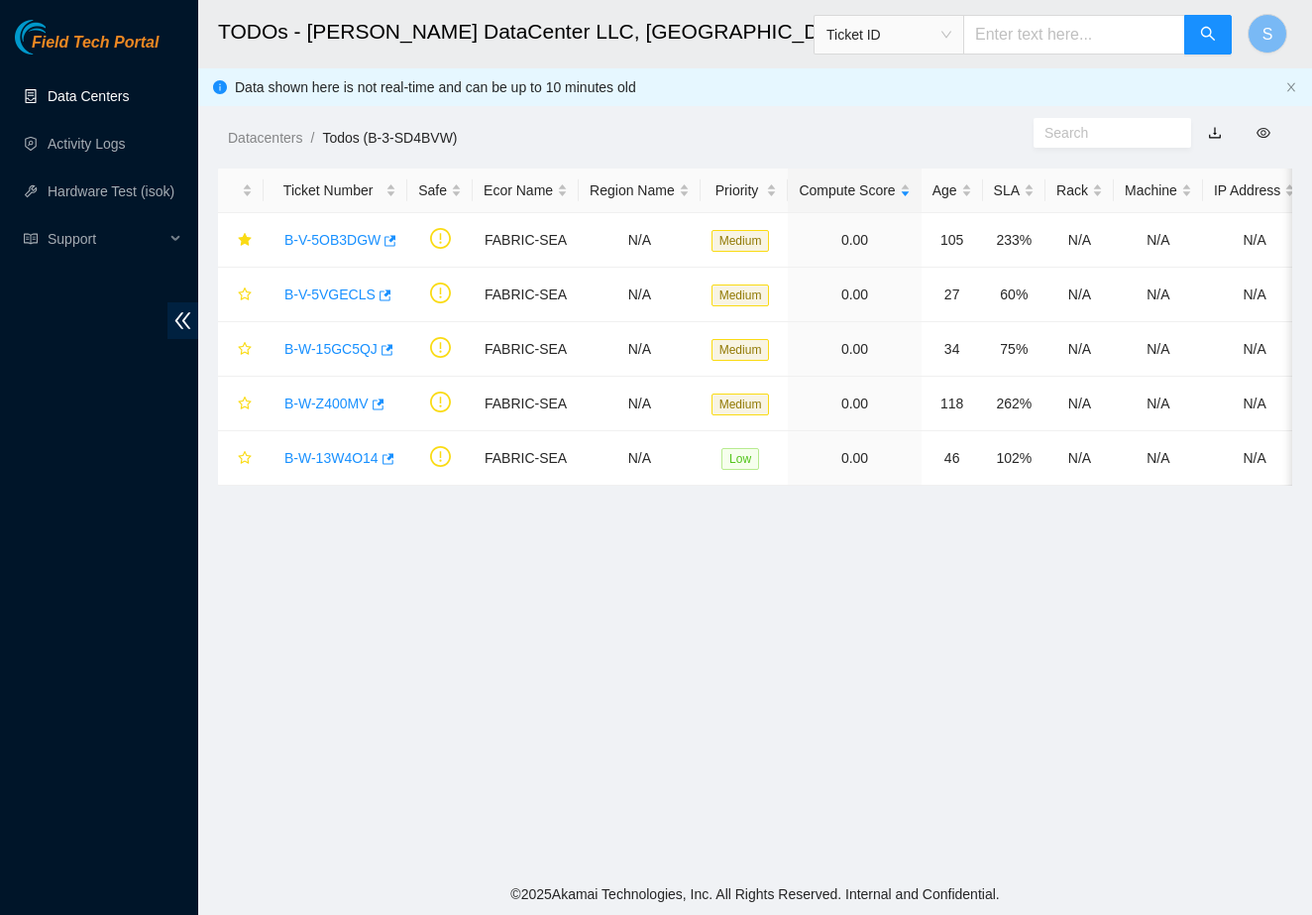
click at [129, 104] on link "Data Centers" at bounding box center [88, 96] width 81 height 16
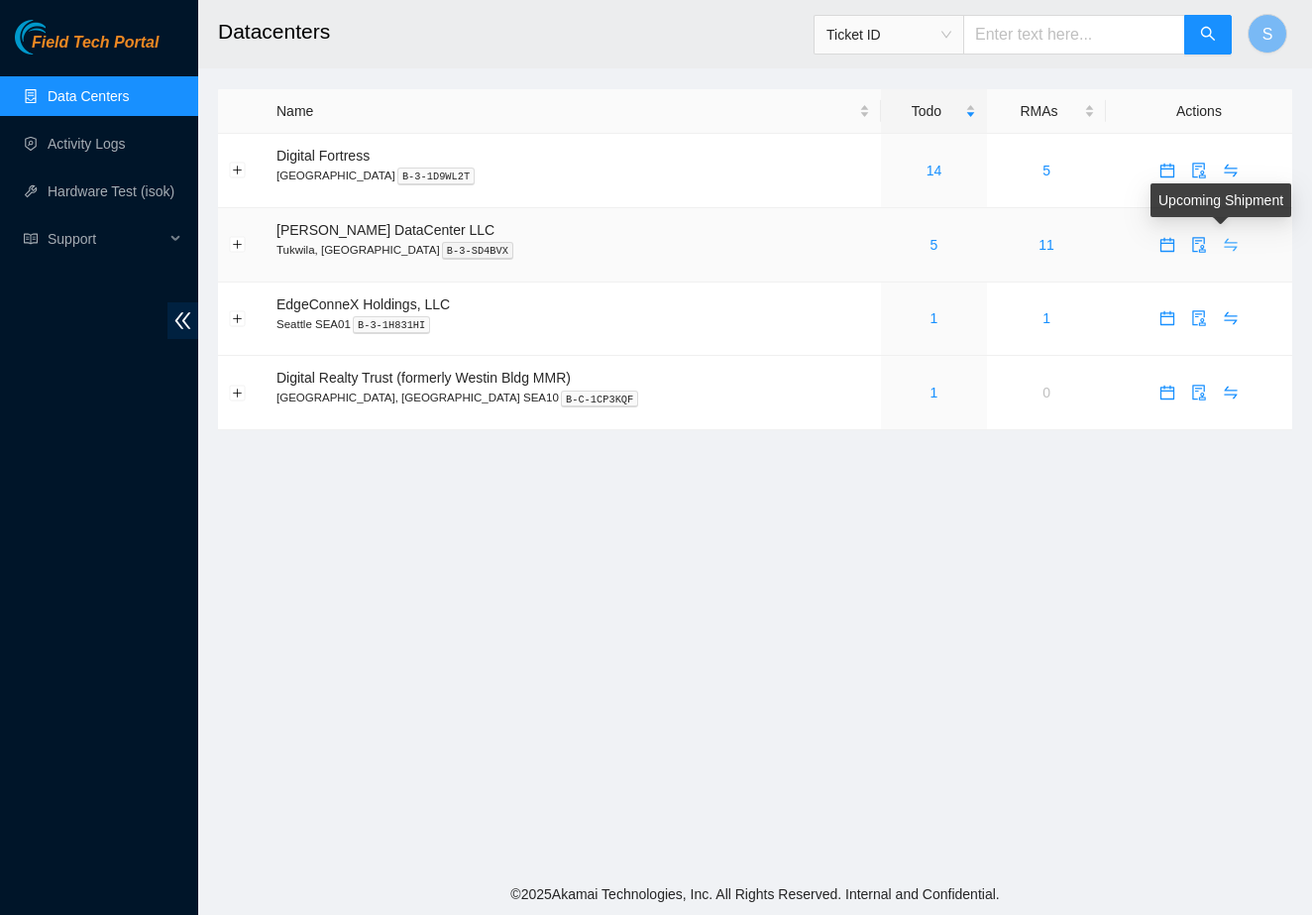
click at [1225, 244] on icon "swap" at bounding box center [1231, 245] width 16 height 16
click at [238, 240] on button "Expand row" at bounding box center [238, 245] width 16 height 16
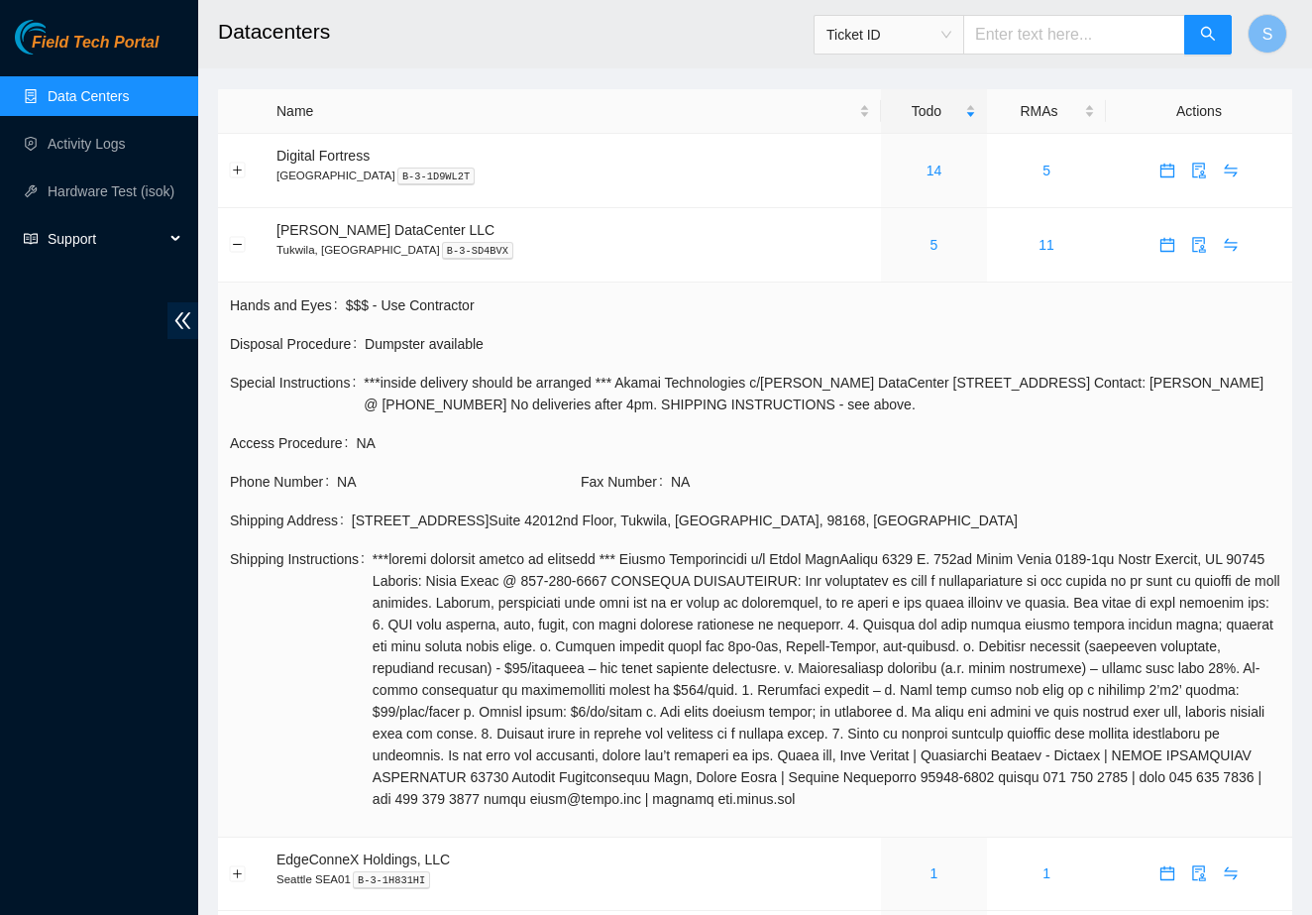
click at [104, 237] on span "Support" at bounding box center [106, 239] width 117 height 40
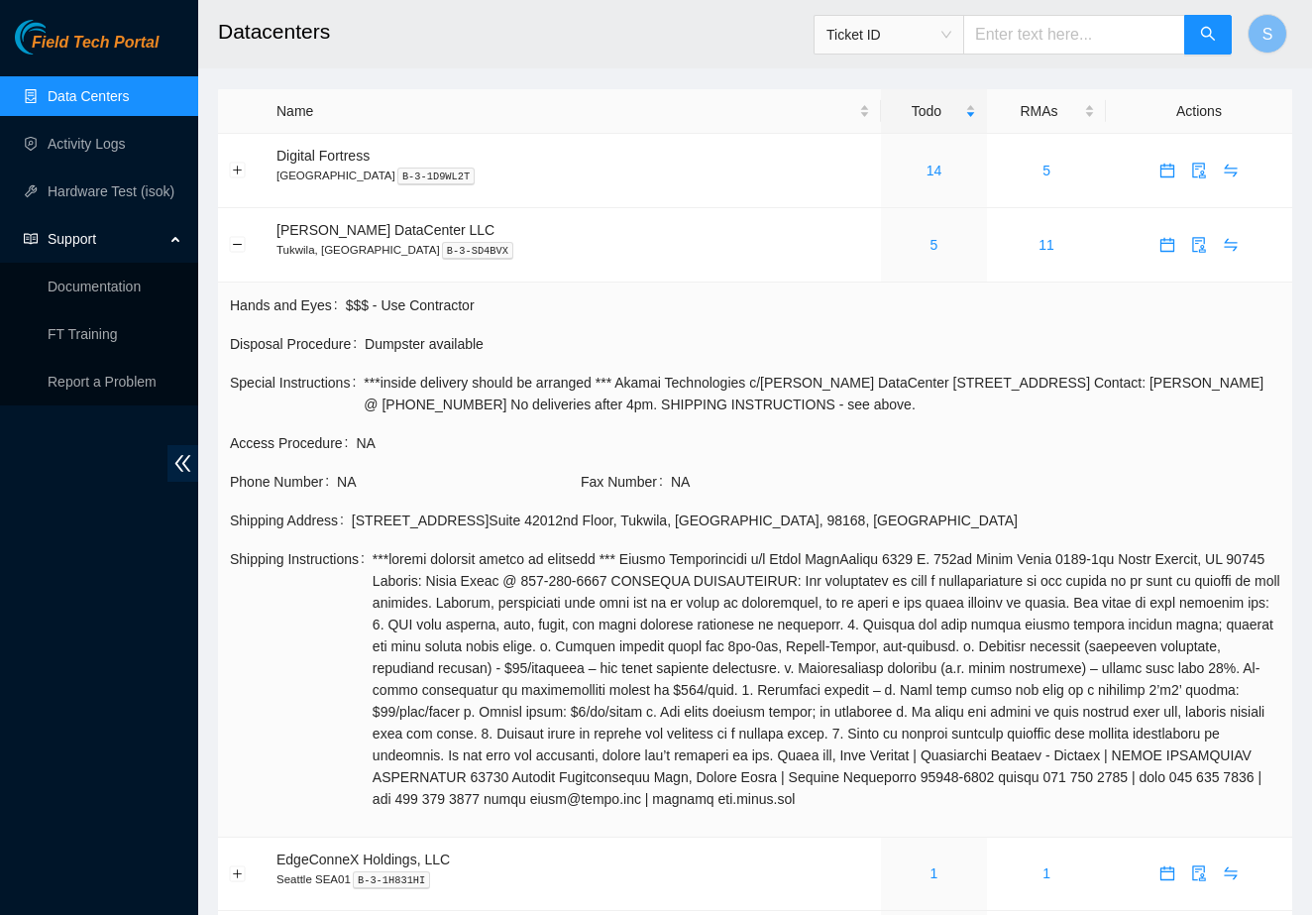
click at [104, 237] on span "Support" at bounding box center [106, 239] width 117 height 40
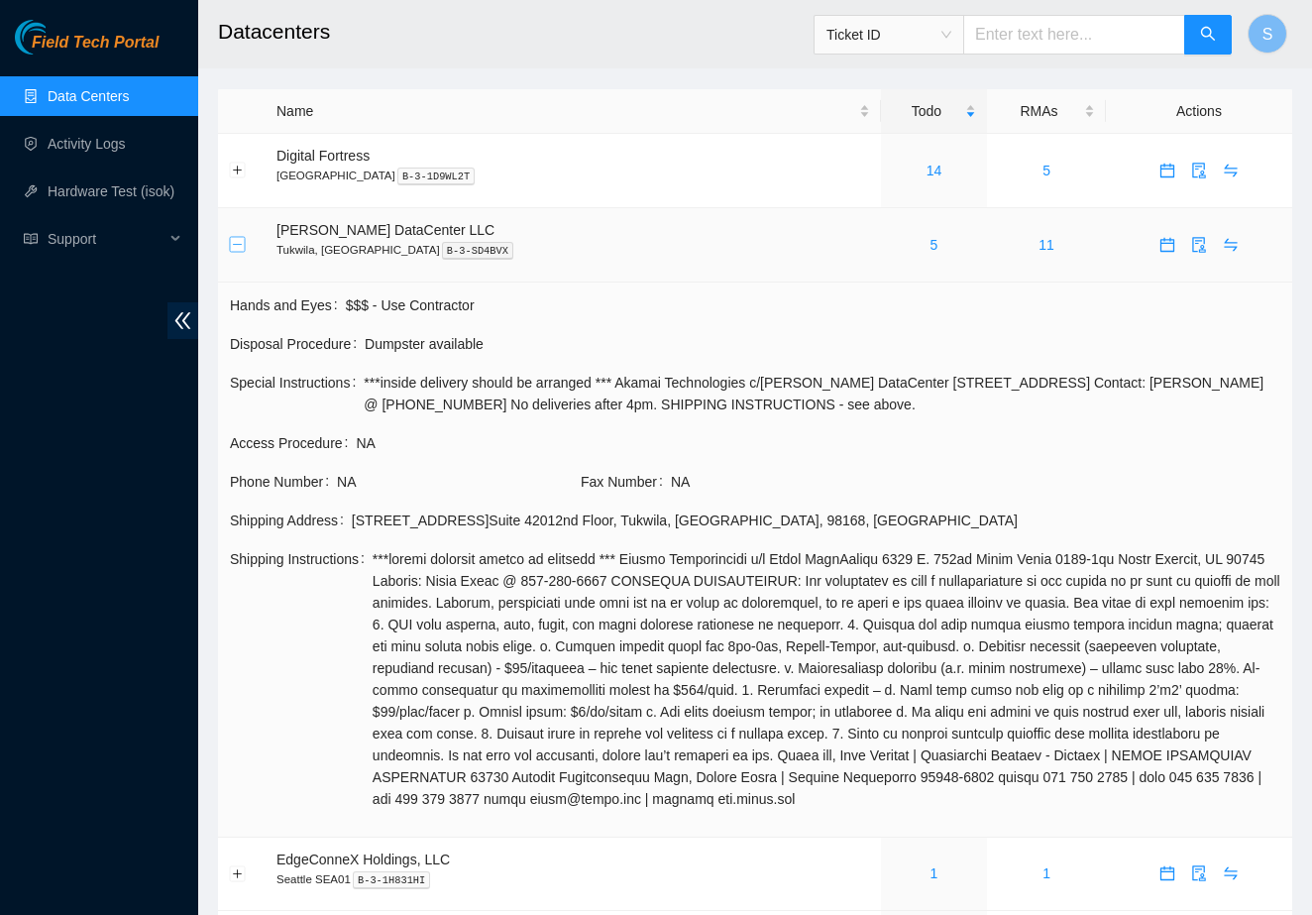
click at [237, 243] on button "Collapse row" at bounding box center [238, 245] width 16 height 16
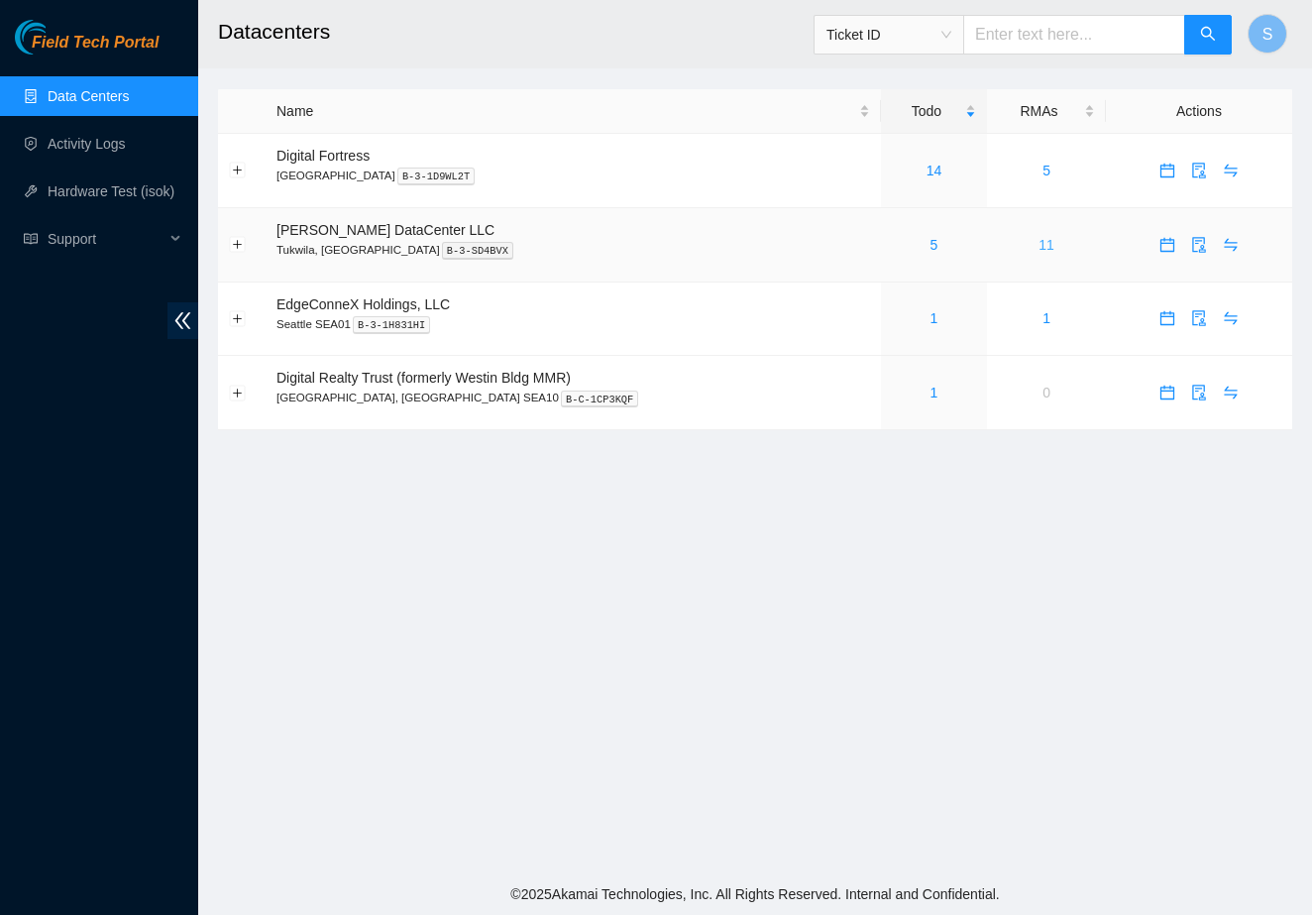
click at [1039, 242] on link "11" at bounding box center [1047, 245] width 16 height 16
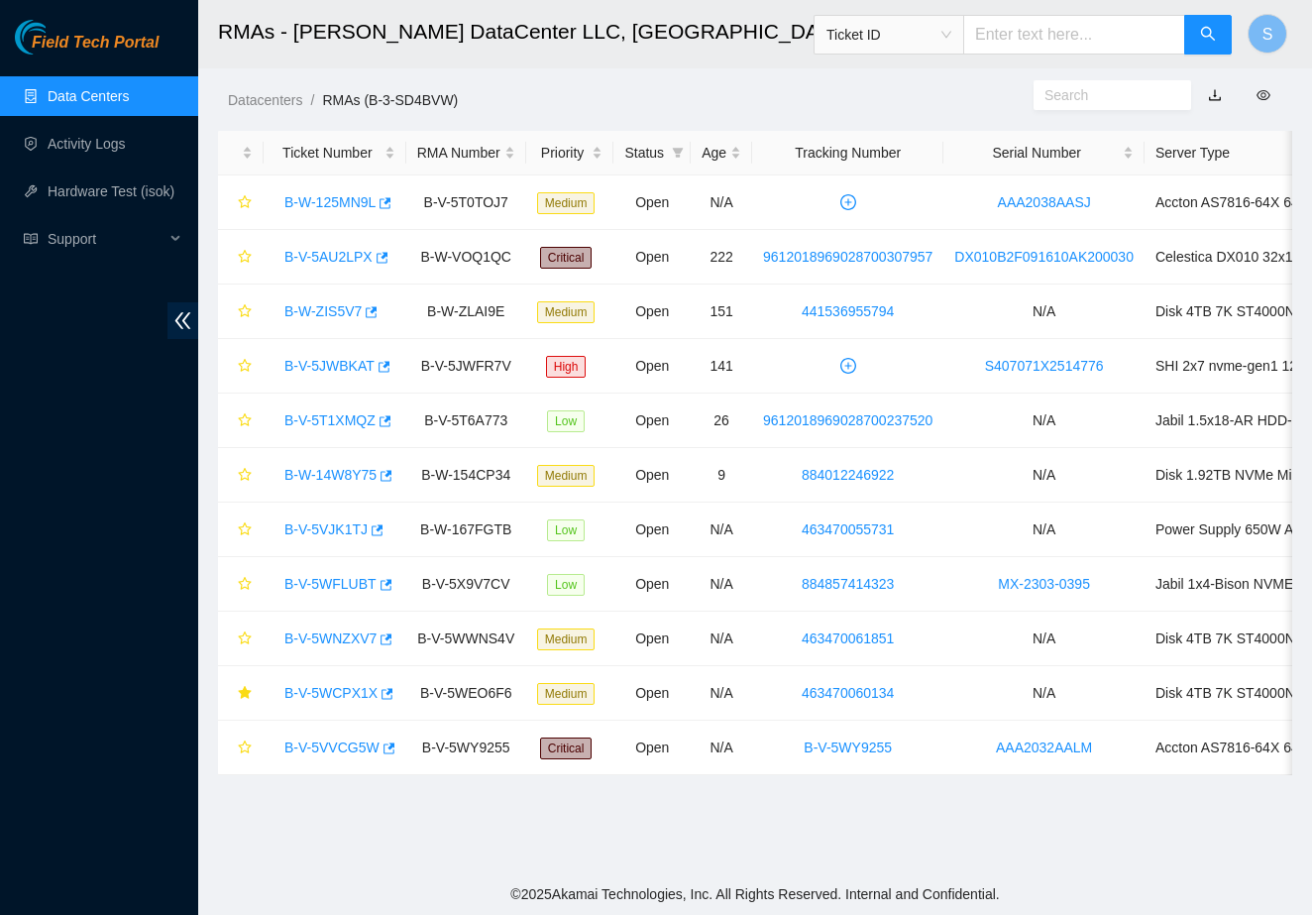
click at [813, 114] on main "RMAs - Sabey DataCenter LLC, Tukwila, WA Ticket ID S Datacenters / RMAs (B-3-SD…" at bounding box center [755, 436] width 1114 height 873
drag, startPoint x: 1171, startPoint y: 372, endPoint x: 1016, endPoint y: 364, distance: 155.8
click at [1016, 364] on td "S407071X2514776" at bounding box center [1043, 366] width 201 height 55
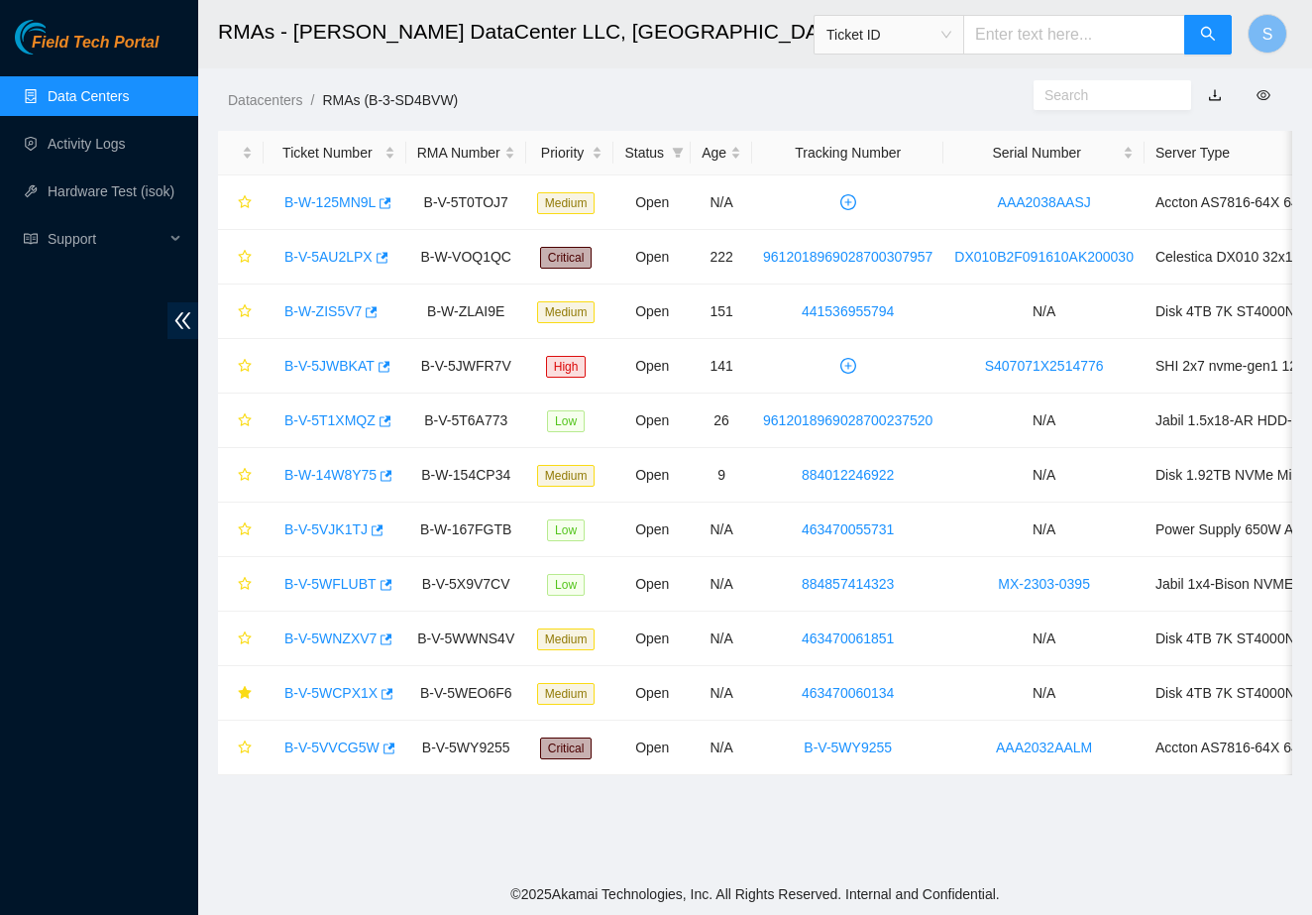
click at [104, 97] on link "Data Centers" at bounding box center [88, 96] width 81 height 16
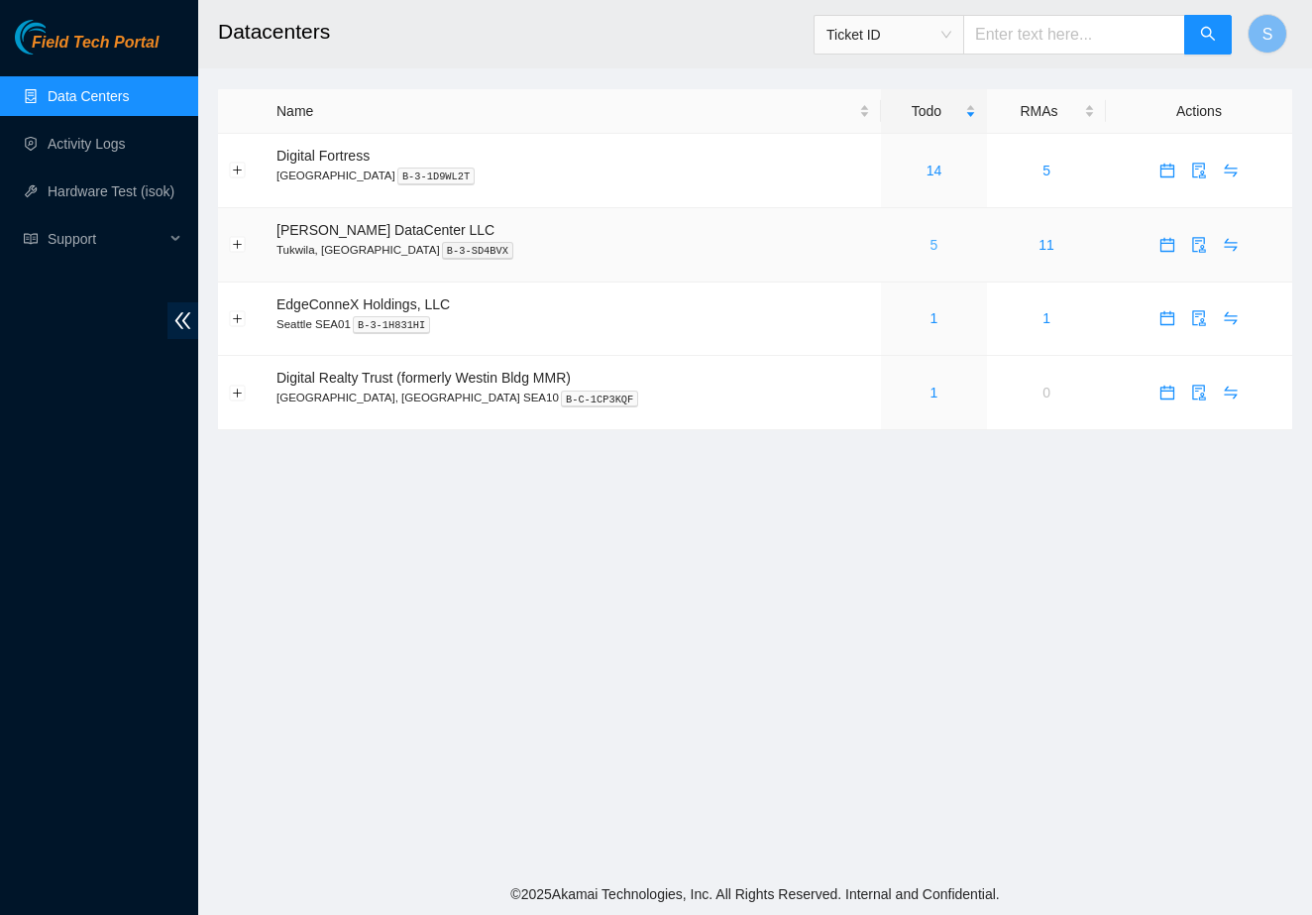
click at [931, 247] on link "5" at bounding box center [935, 245] width 8 height 16
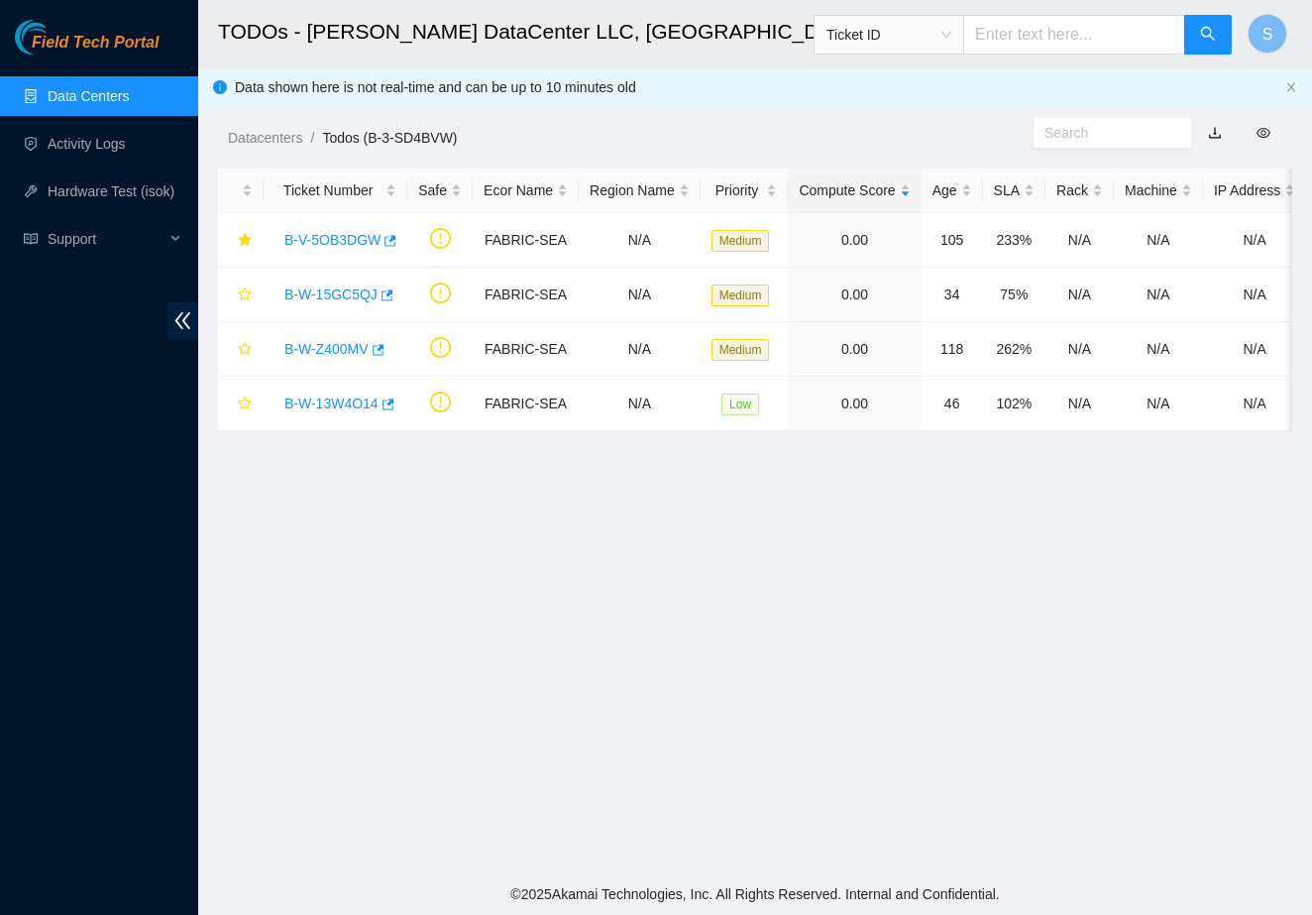
click at [367, 487] on main "TODOs - Sabey DataCenter LLC, Tukwila, WA Ticket ID S Data shown here is not re…" at bounding box center [755, 436] width 1114 height 873
click at [88, 152] on link "Activity Logs" at bounding box center [87, 144] width 78 height 16
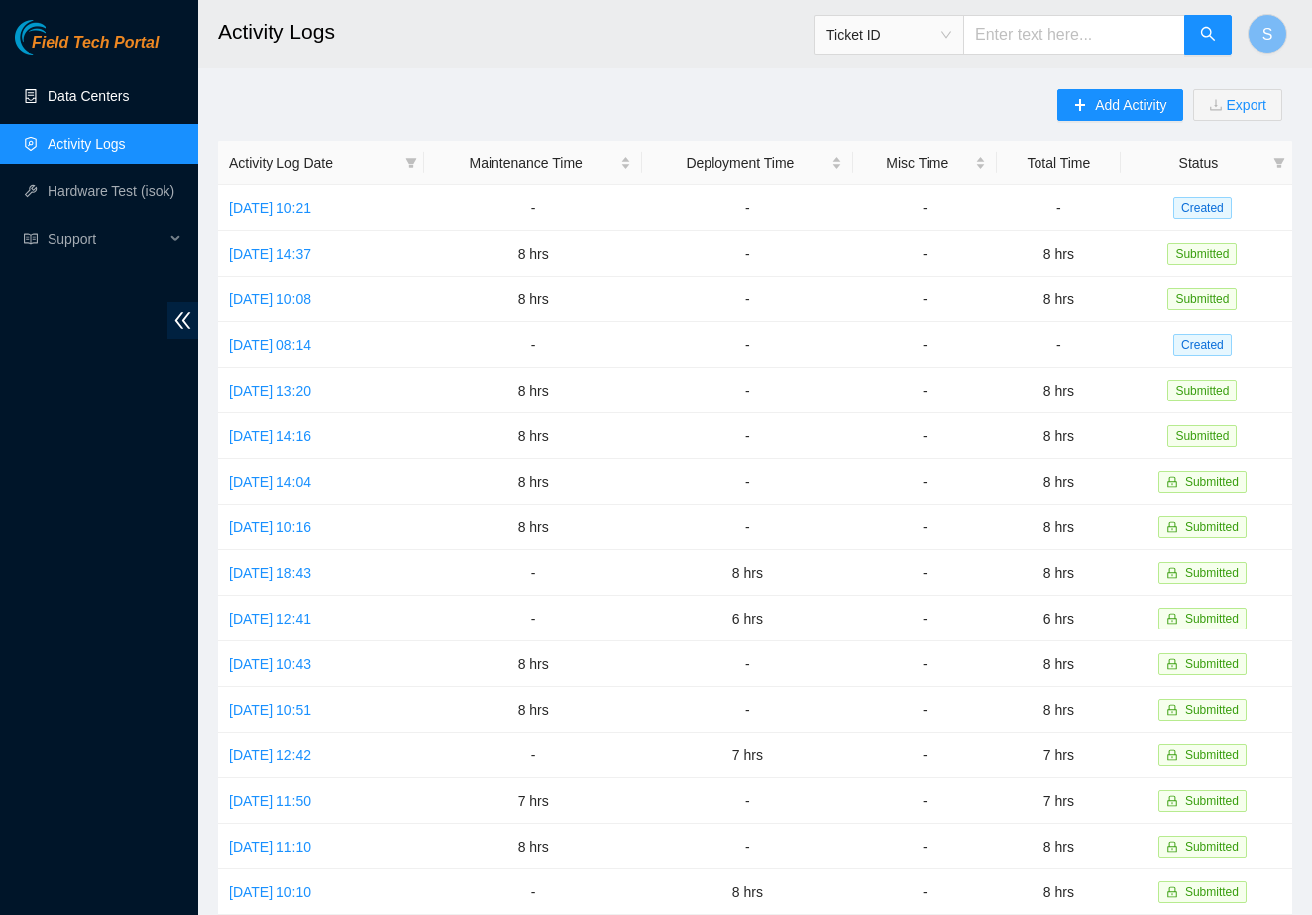
click at [127, 102] on link "Data Centers" at bounding box center [88, 96] width 81 height 16
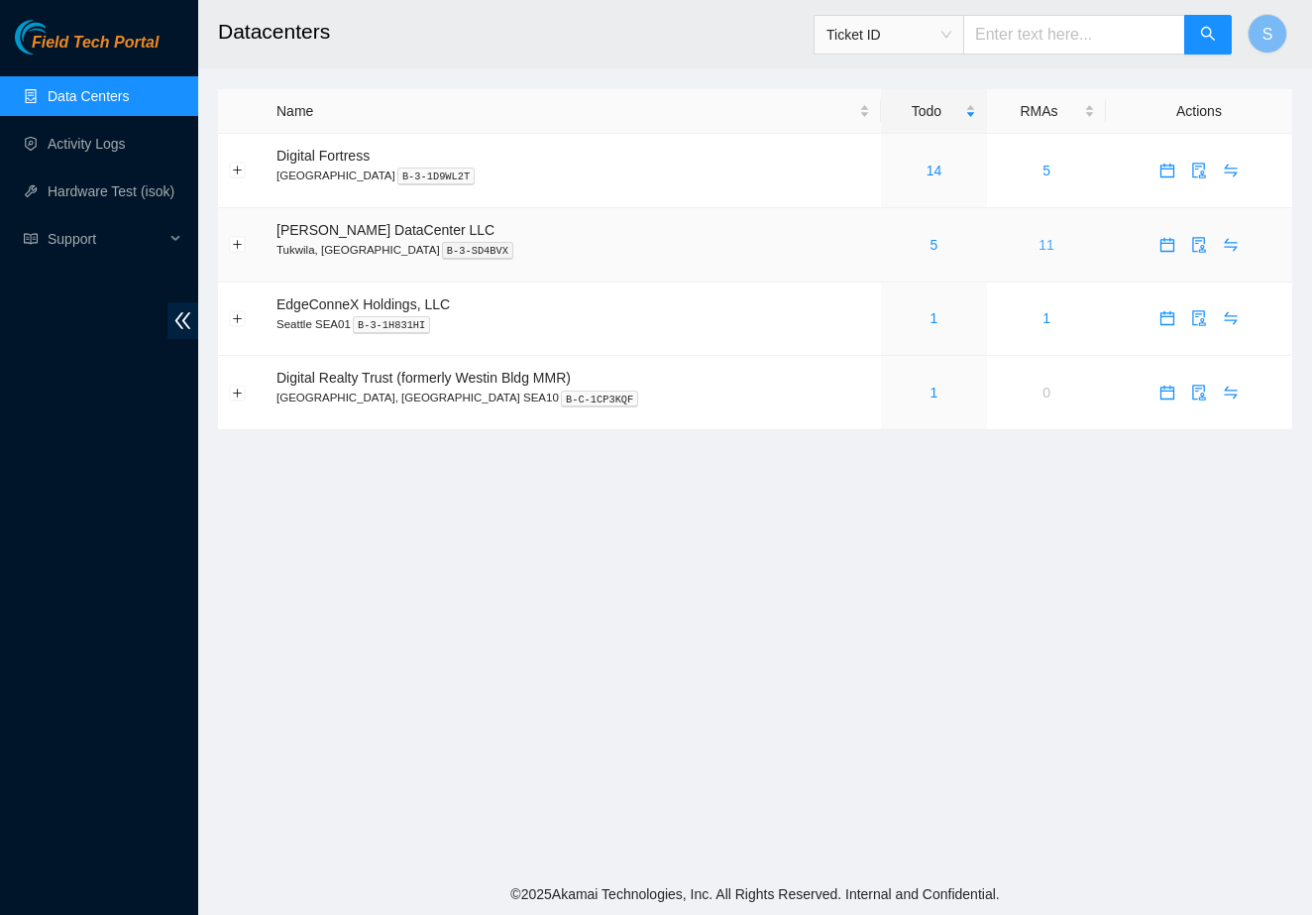
click at [1039, 243] on link "11" at bounding box center [1047, 245] width 16 height 16
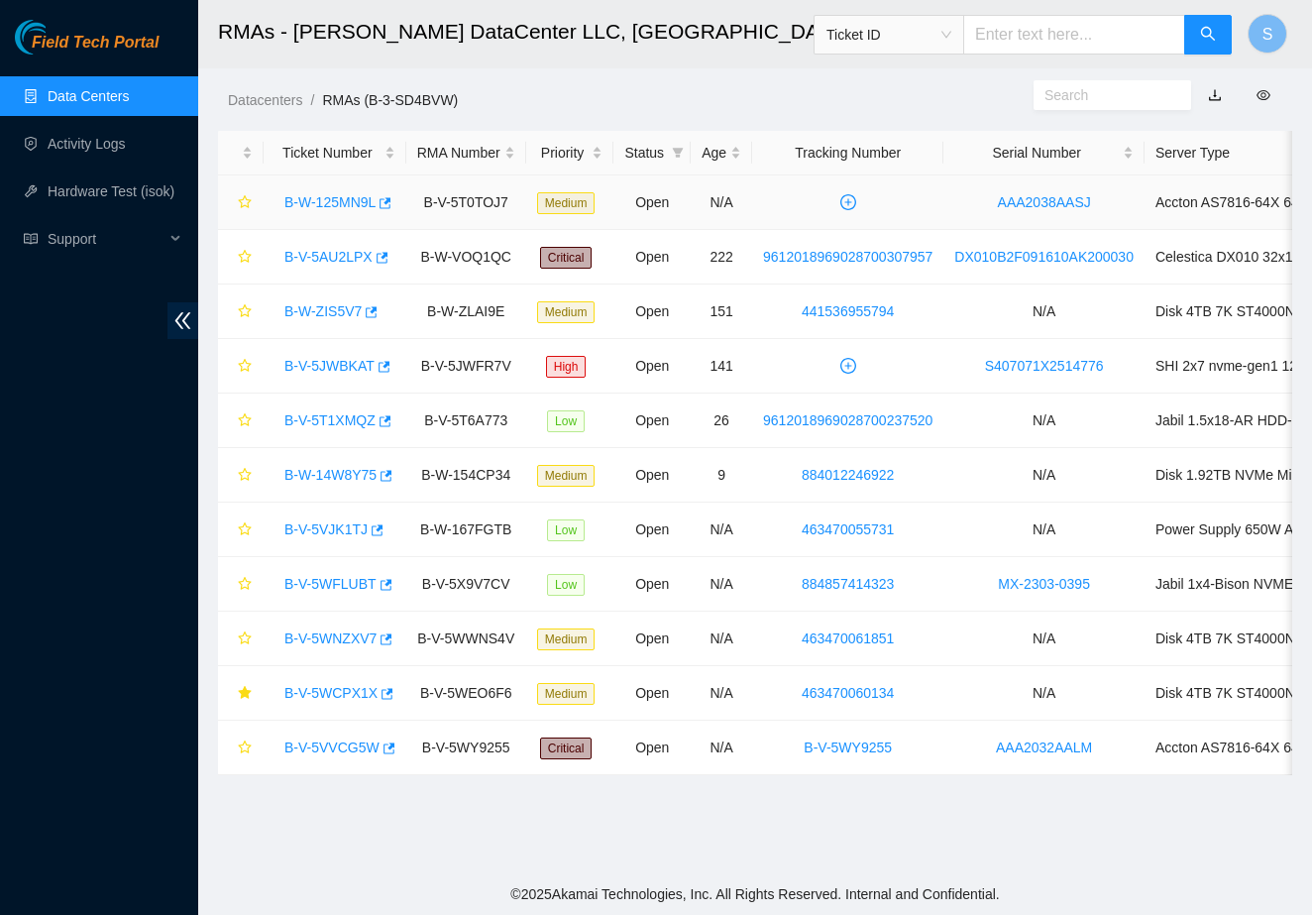
click at [321, 203] on link "B-W-125MN9L" at bounding box center [329, 202] width 91 height 16
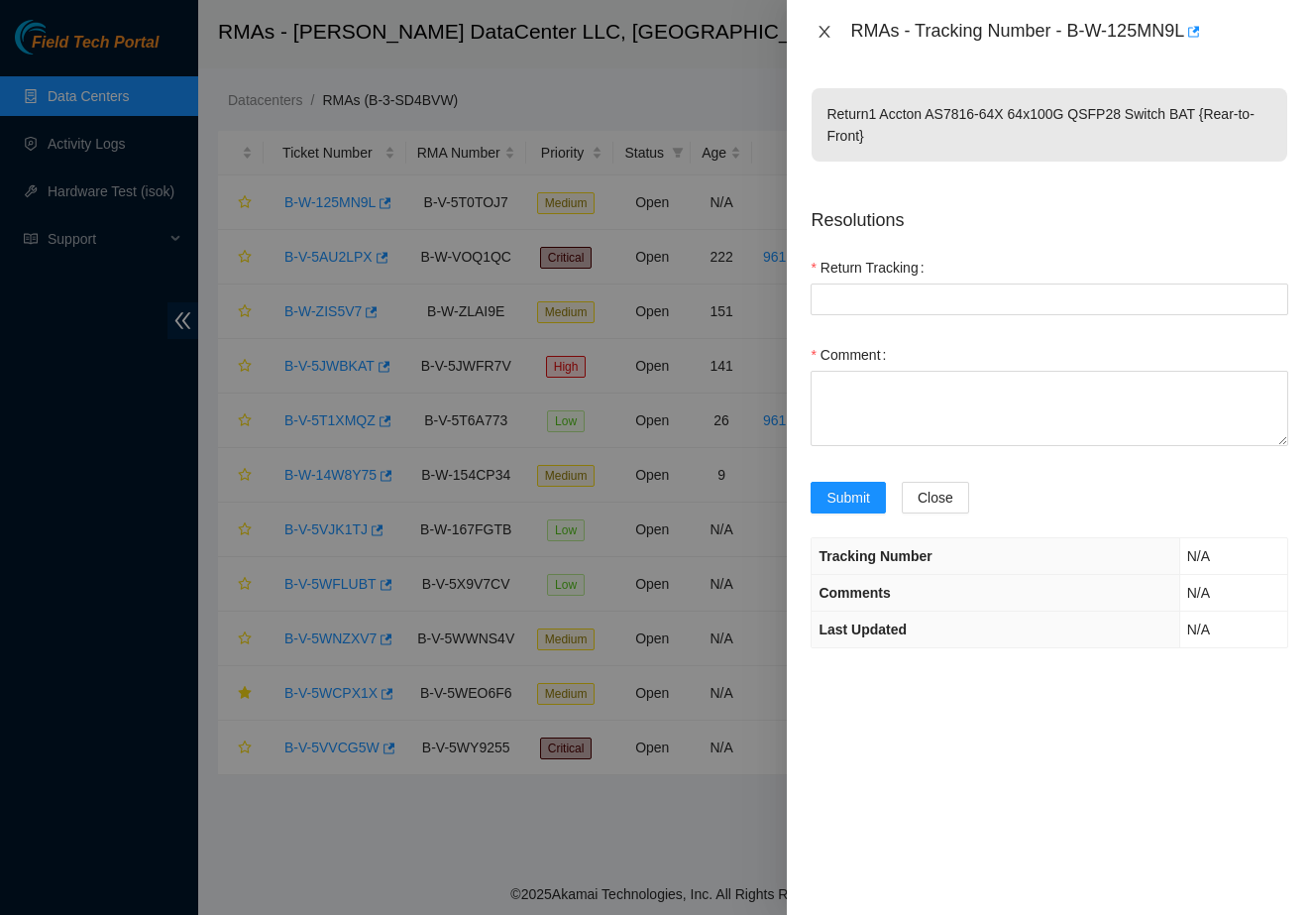
click at [829, 33] on icon "close" at bounding box center [825, 32] width 16 height 16
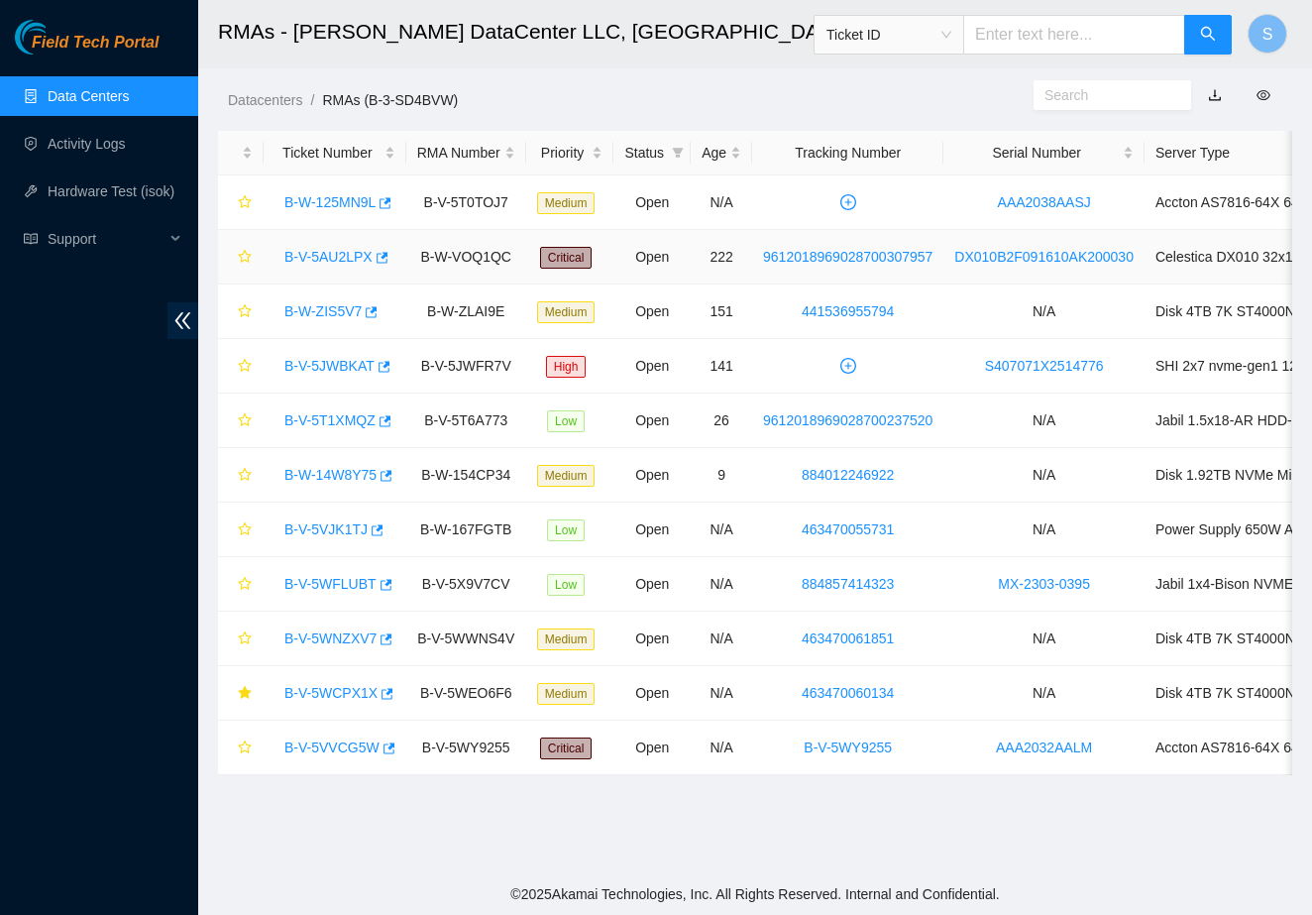
click at [357, 257] on link "B-V-5AU2LPX" at bounding box center [328, 257] width 88 height 16
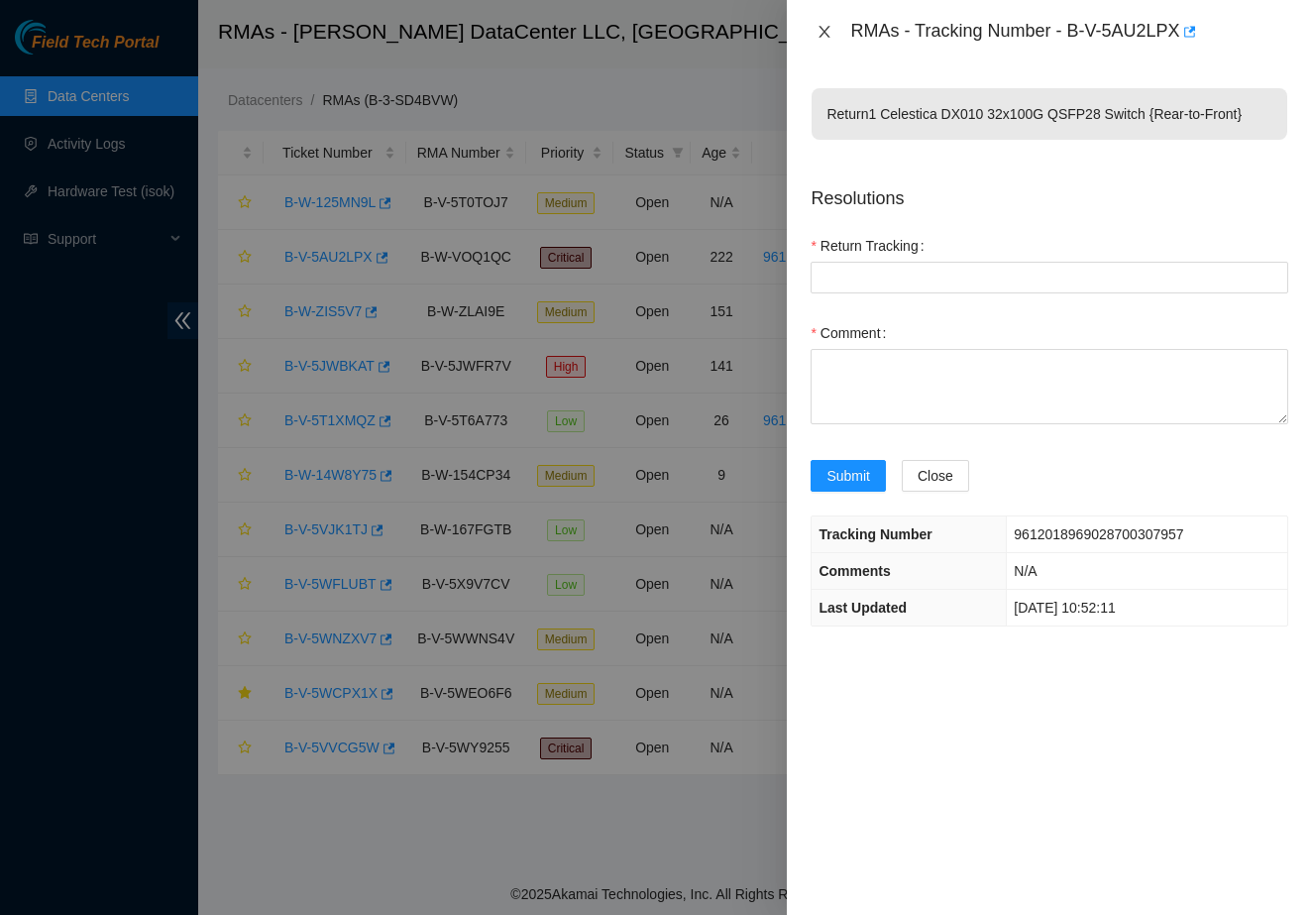
click at [822, 32] on icon "close" at bounding box center [825, 32] width 16 height 16
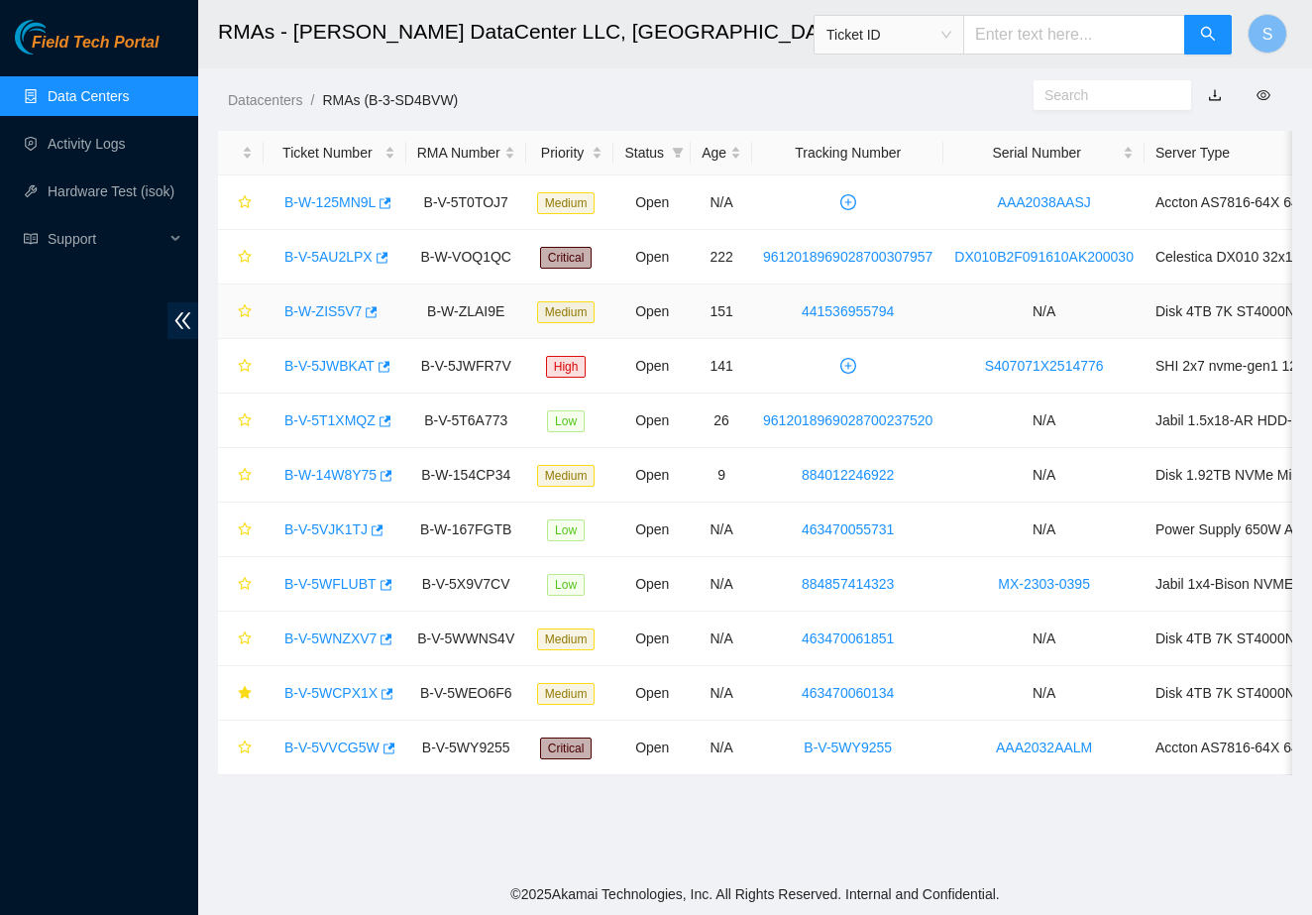
click at [362, 308] on link "B-W-ZIS5V7" at bounding box center [322, 311] width 77 height 16
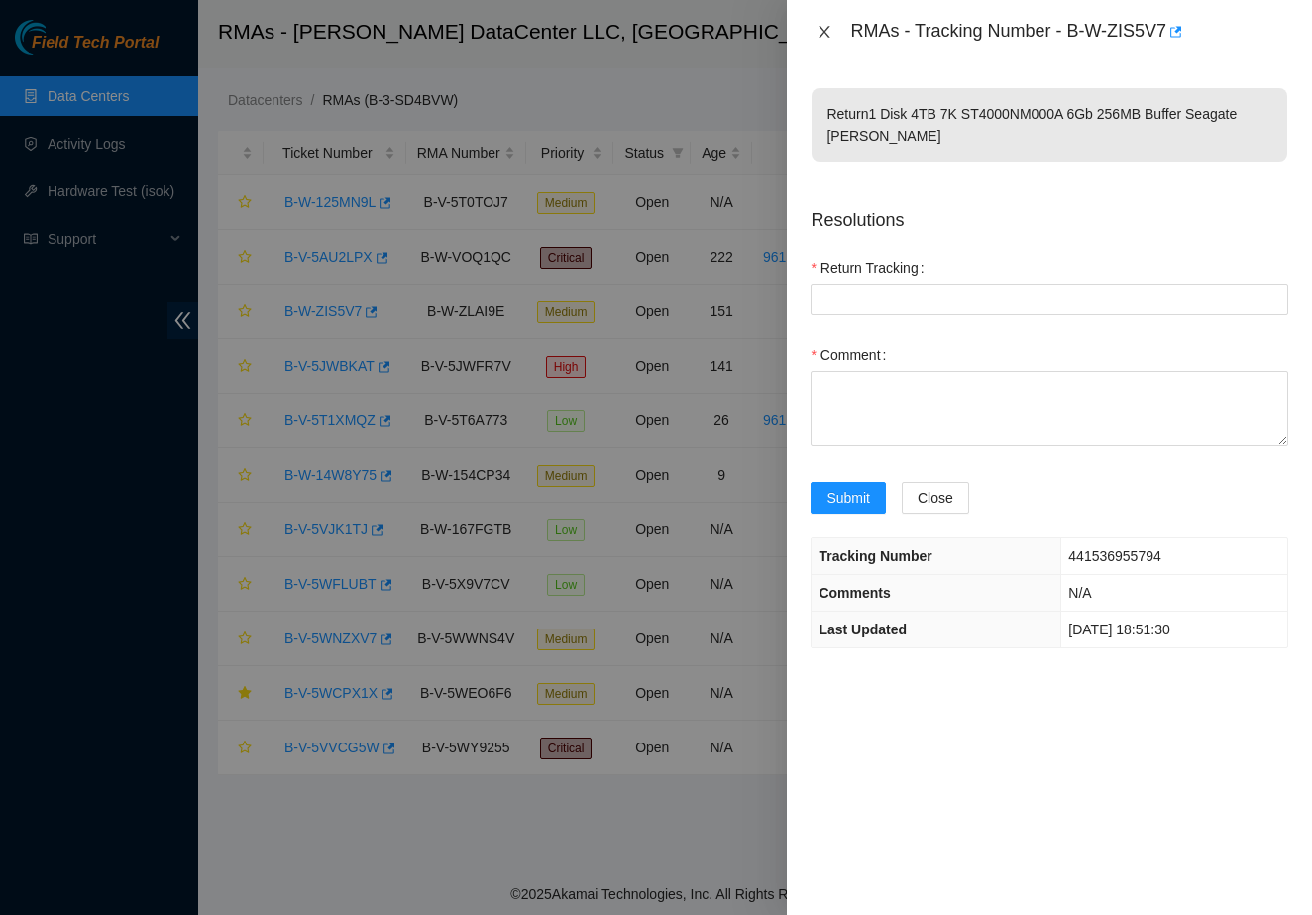
click at [822, 36] on icon "close" at bounding box center [825, 32] width 16 height 16
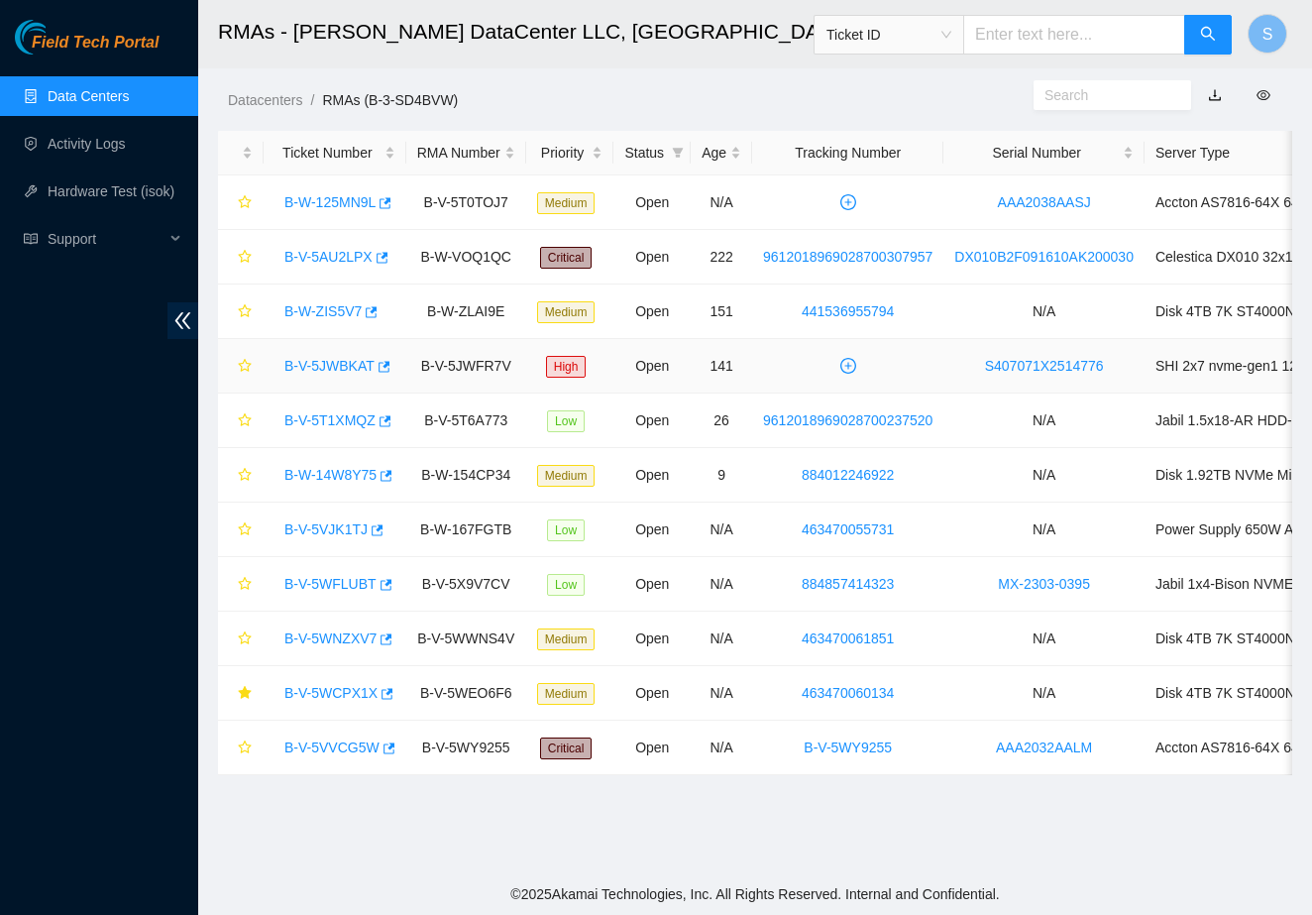
click at [350, 367] on link "B-V-5JWBKAT" at bounding box center [329, 366] width 90 height 16
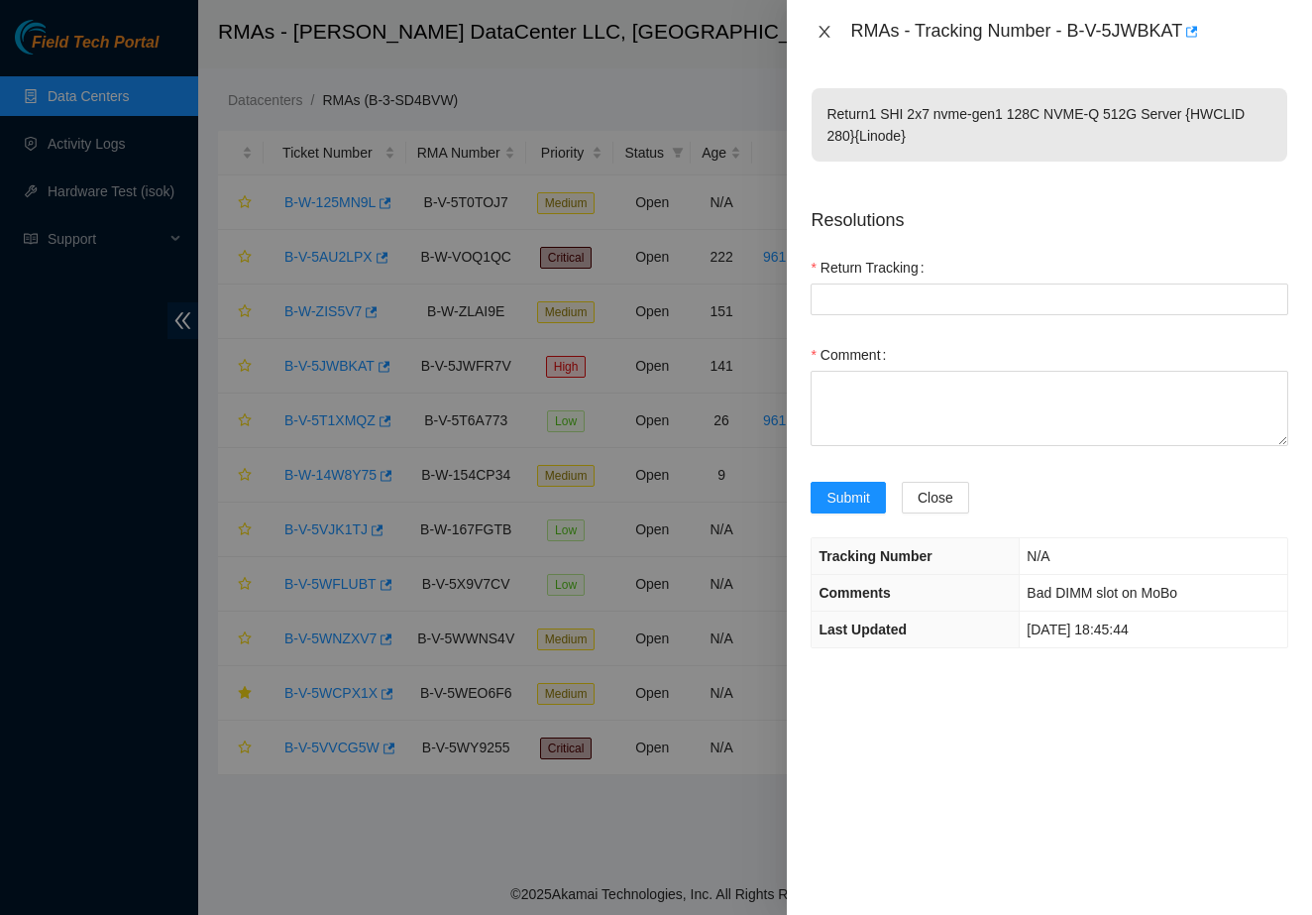
click at [827, 24] on icon "close" at bounding box center [825, 32] width 16 height 16
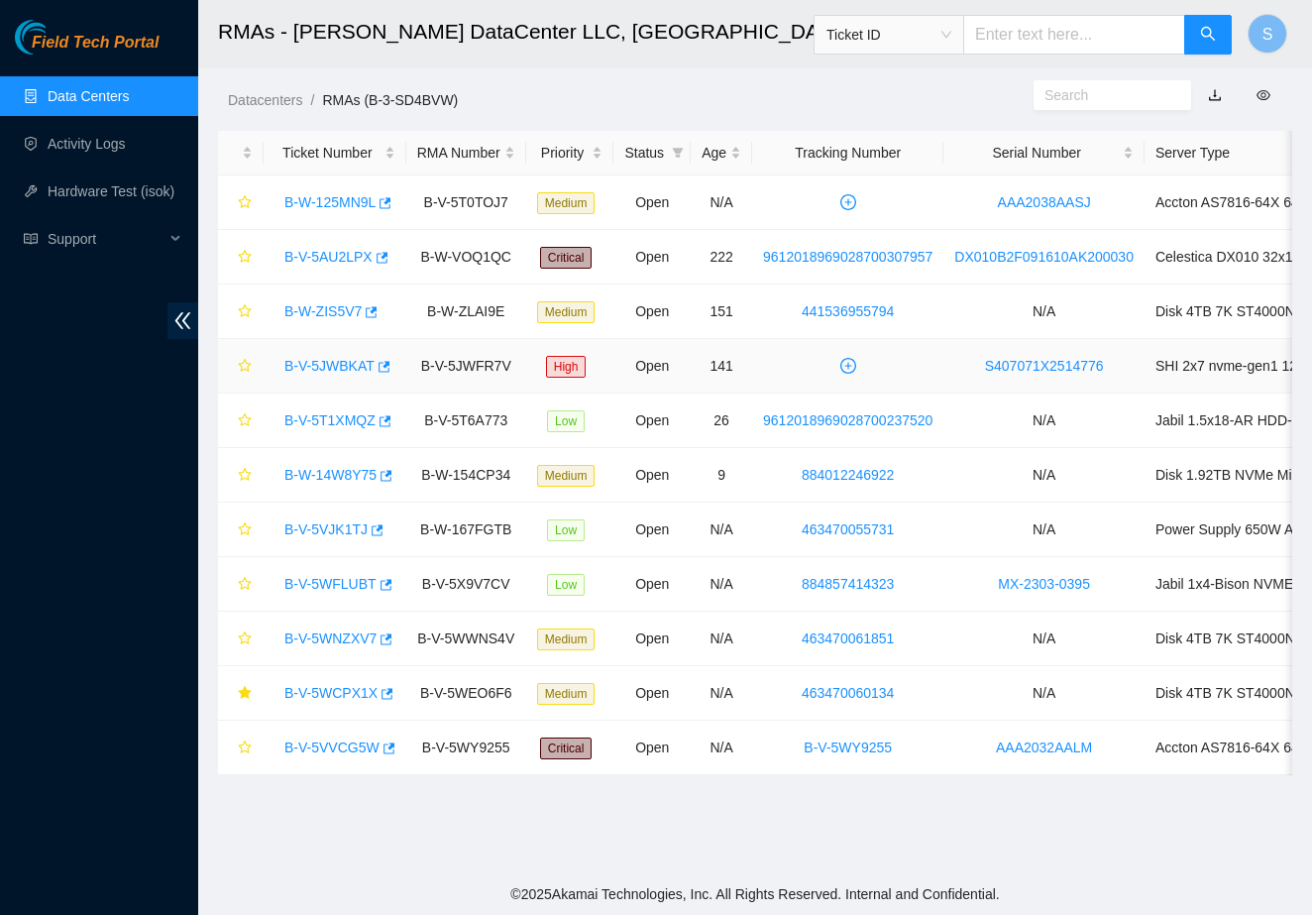
drag, startPoint x: 960, startPoint y: 373, endPoint x: 846, endPoint y: 364, distance: 114.3
click at [846, 364] on td at bounding box center [847, 366] width 191 height 55
drag, startPoint x: 846, startPoint y: 364, endPoint x: 932, endPoint y: 359, distance: 86.4
click at [932, 359] on td at bounding box center [847, 366] width 191 height 55
click at [346, 369] on link "B-V-5JWBKAT" at bounding box center [329, 366] width 90 height 16
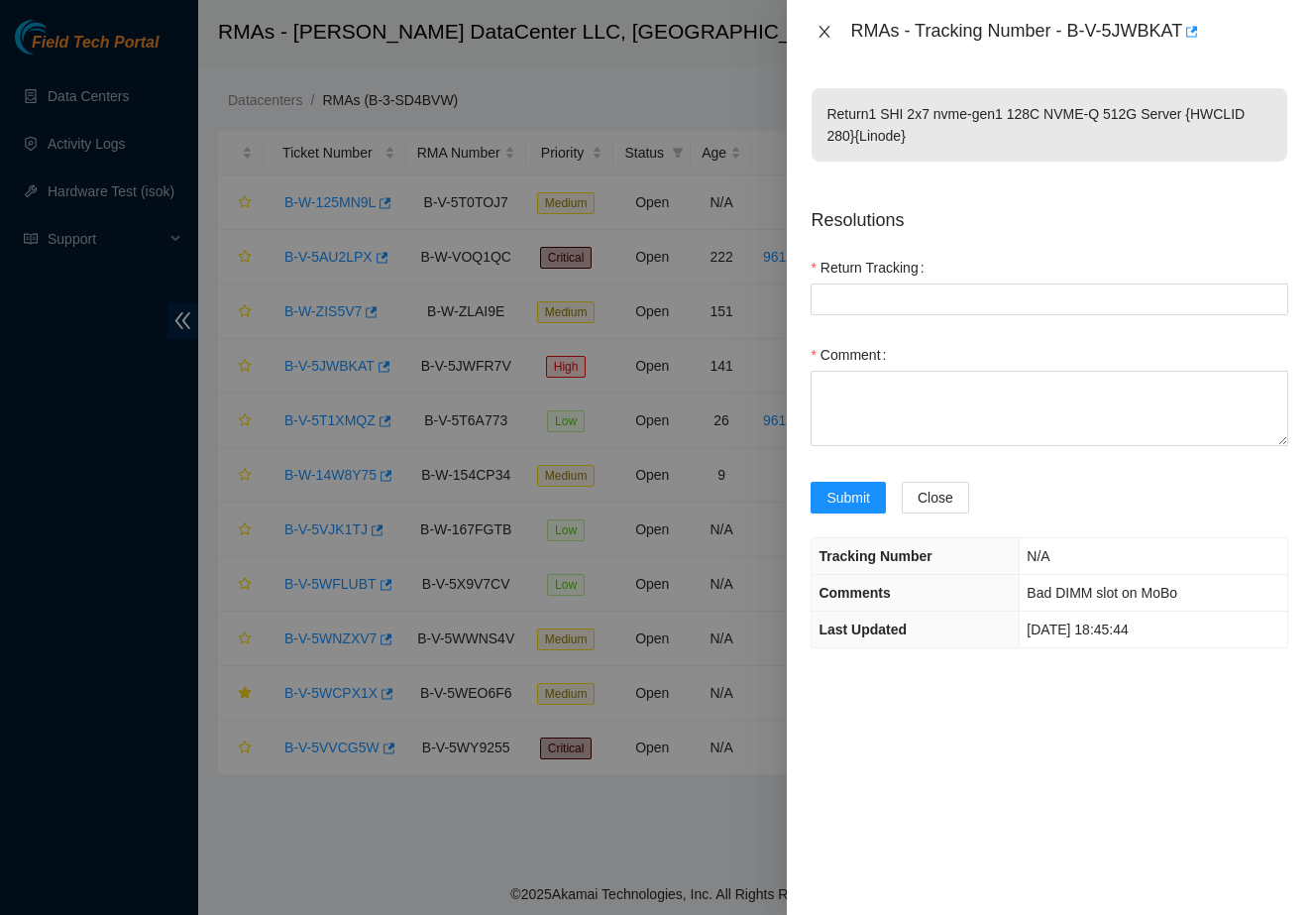
click at [831, 33] on icon "close" at bounding box center [825, 32] width 16 height 16
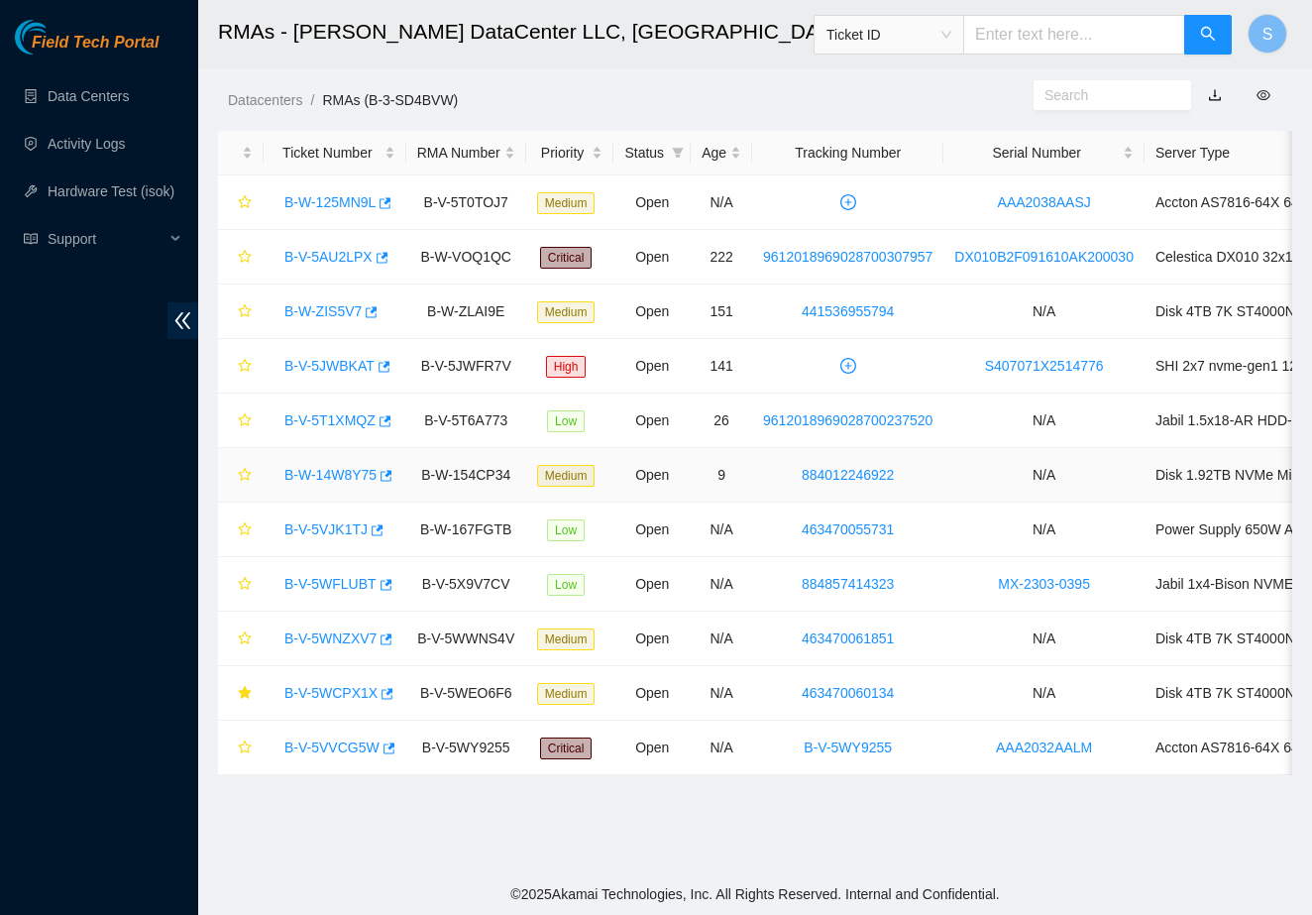
click at [318, 463] on div "B-W-14W8Y75" at bounding box center [334, 475] width 121 height 32
click at [318, 471] on link "B-W-14W8Y75" at bounding box center [330, 475] width 92 height 16
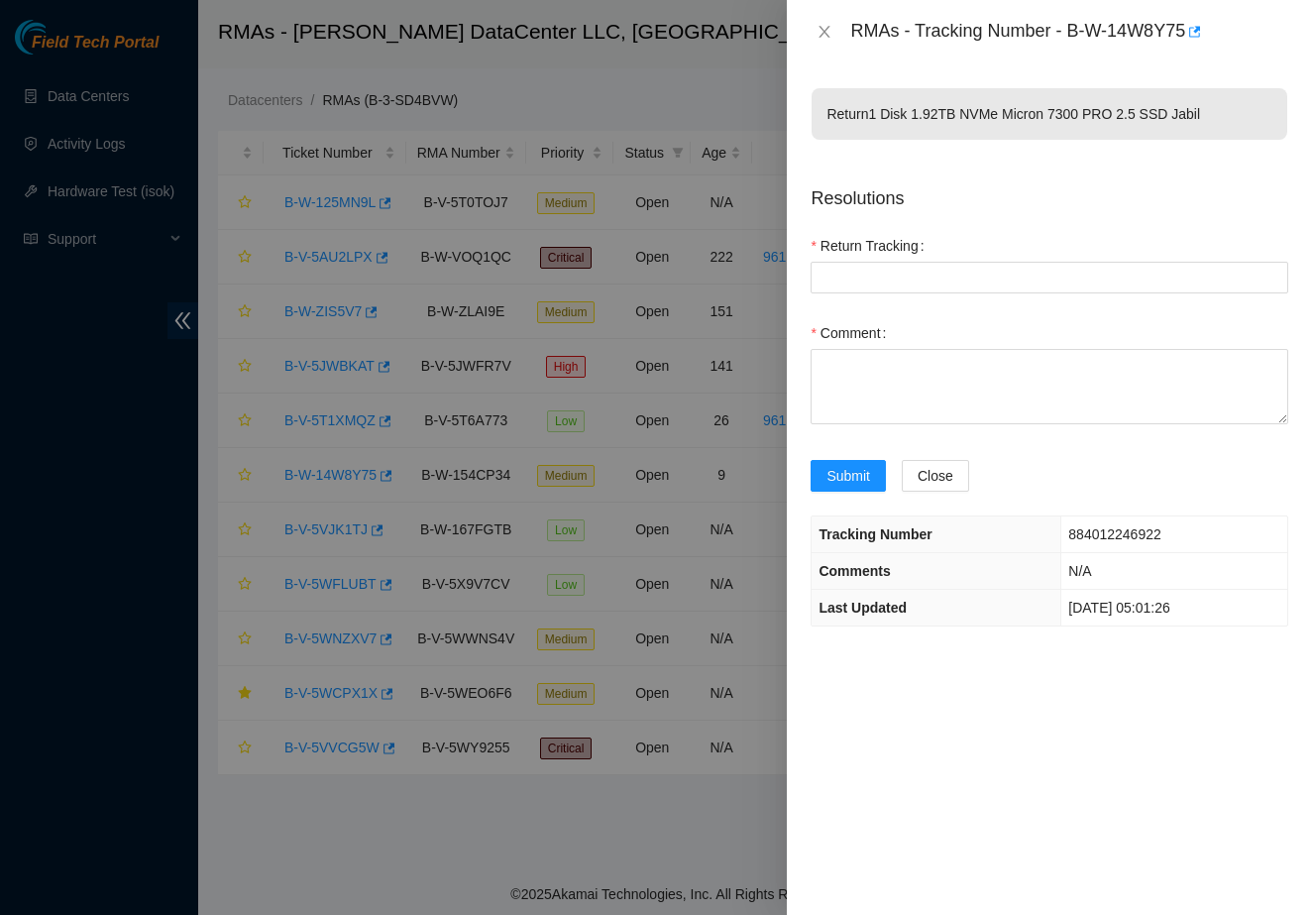
click at [852, 105] on p "Return 1 Disk 1.92TB NVMe Micron 7300 PRO 2.5 SSD Jabil" at bounding box center [1050, 114] width 476 height 52
drag, startPoint x: 824, startPoint y: 116, endPoint x: 1159, endPoint y: 147, distance: 336.3
click at [1159, 147] on span "Return 1 Disk 1.92TB NVMe Micron 7300 PRO 2.5 SSD Jabil" at bounding box center [1050, 120] width 476 height 65
click at [830, 23] on button "Close" at bounding box center [825, 32] width 28 height 19
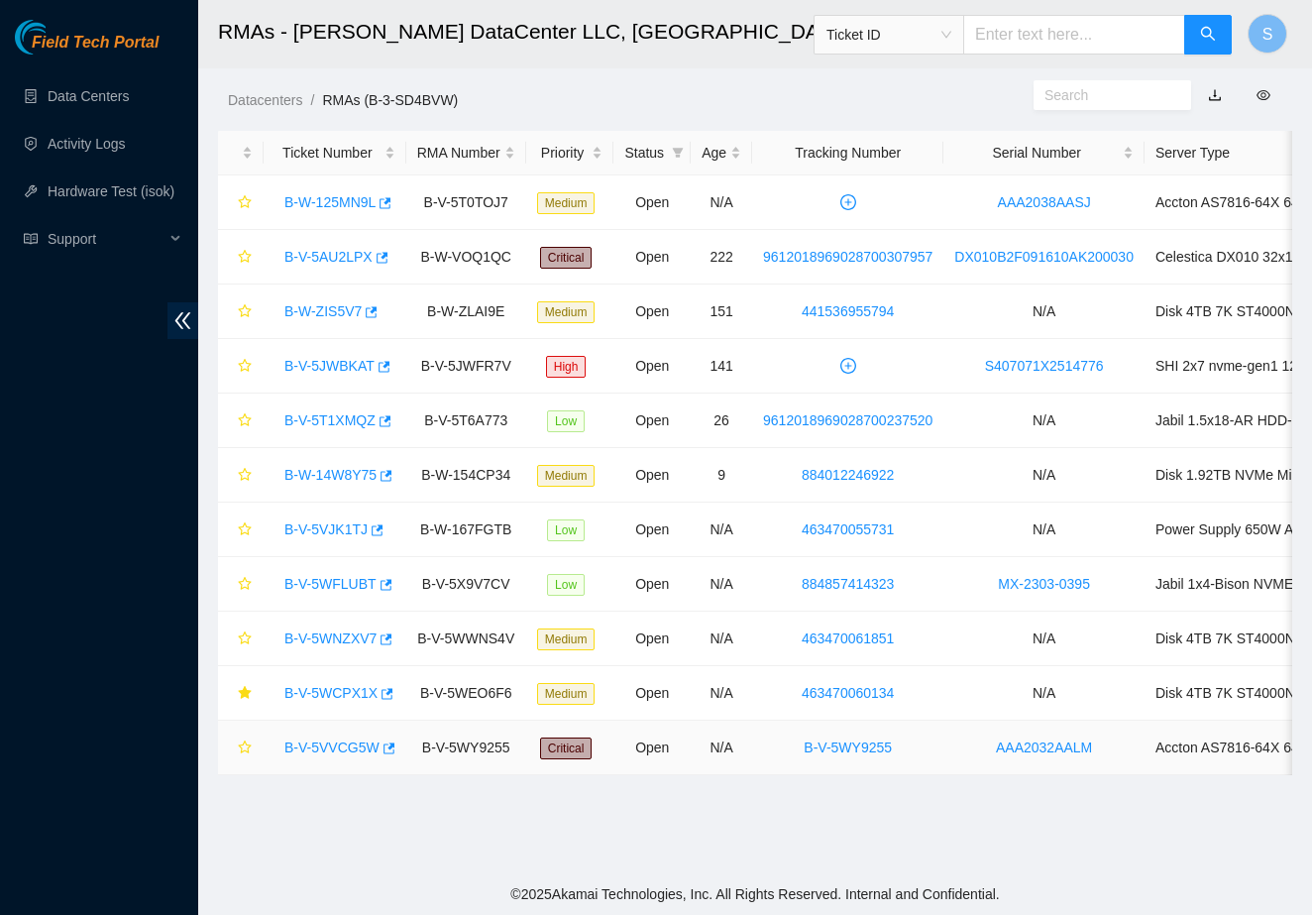
click at [330, 748] on link "B-V-5VVCG5W" at bounding box center [331, 747] width 95 height 16
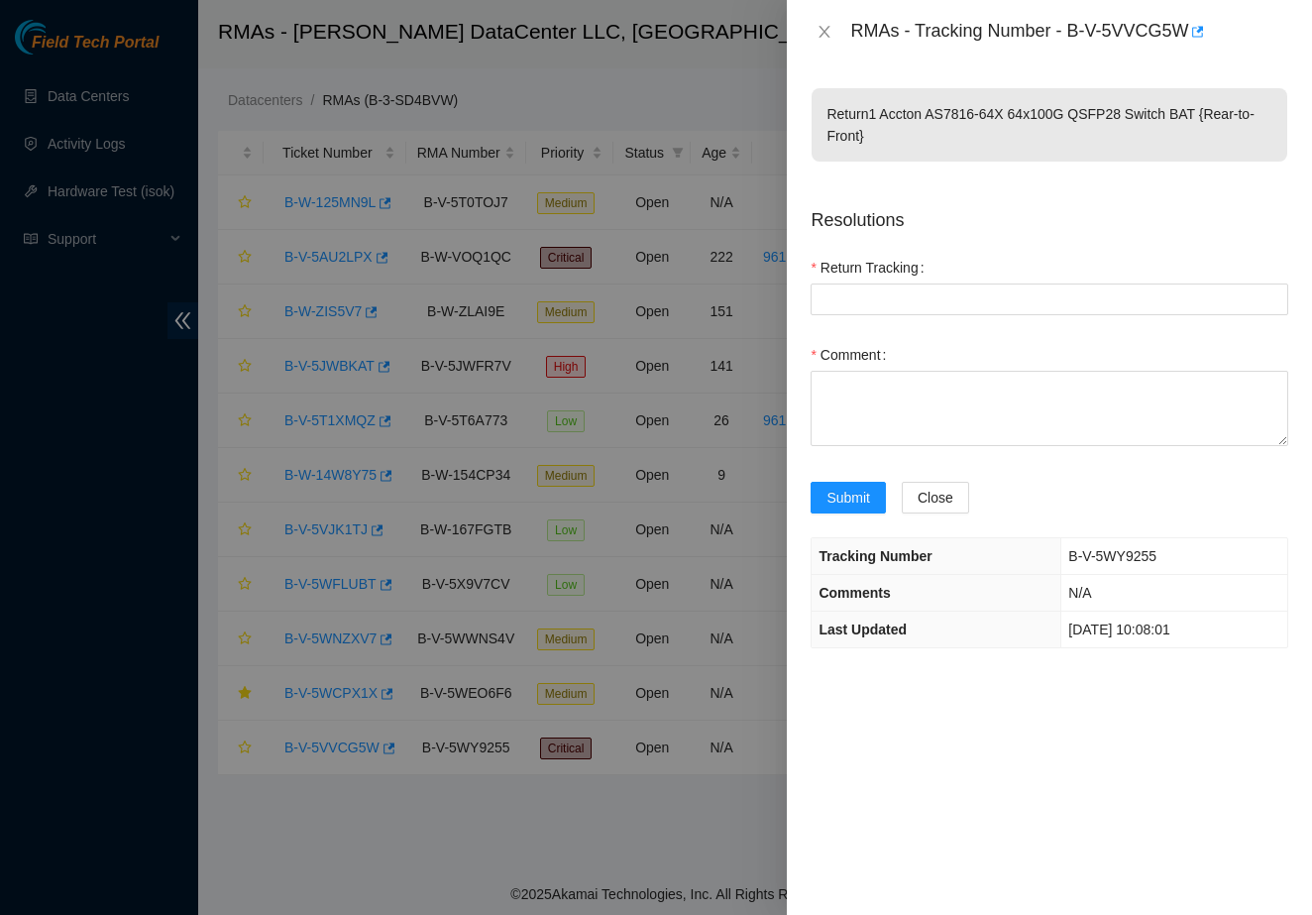
click at [844, 49] on div "RMAs - Tracking Number - B-V-5VVCG5W" at bounding box center [1049, 31] width 525 height 63
click at [827, 34] on icon "close" at bounding box center [825, 32] width 11 height 12
